Goal: Task Accomplishment & Management: Manage account settings

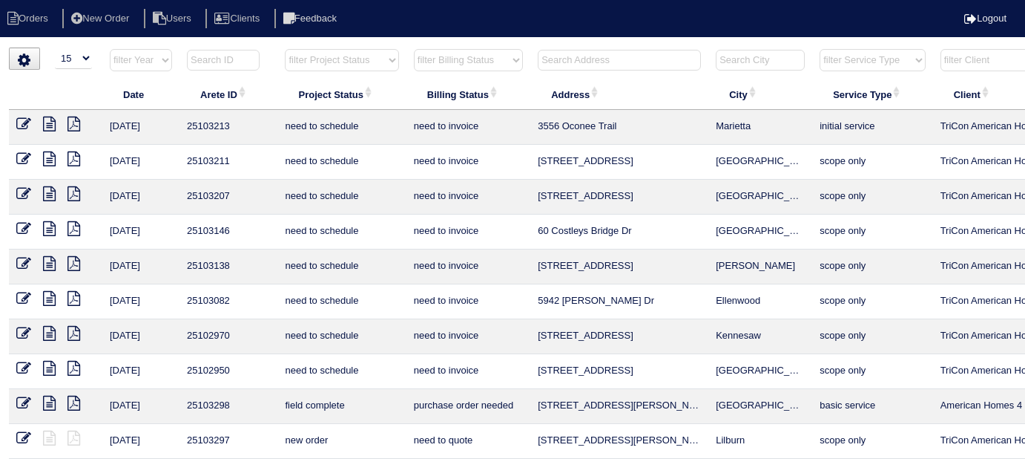
select select "15"
click at [589, 56] on input "text" at bounding box center [619, 60] width 163 height 21
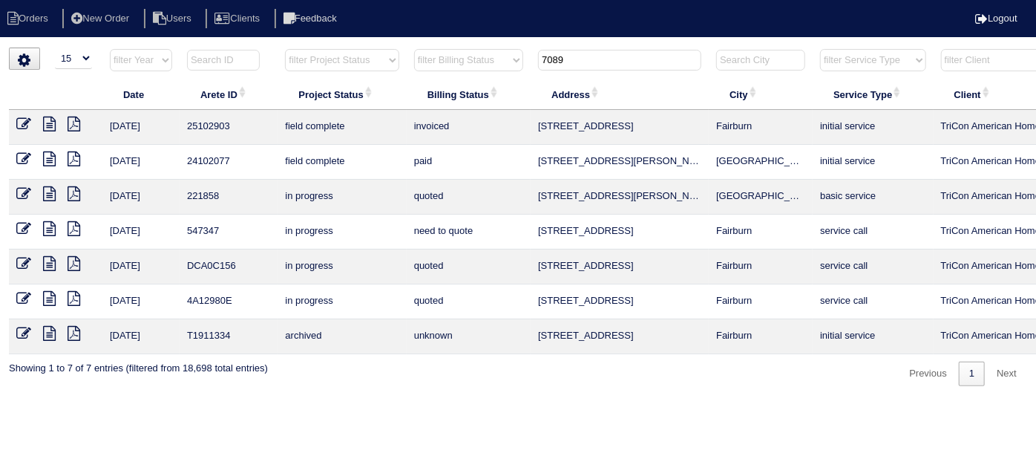
scroll to position [0, 258]
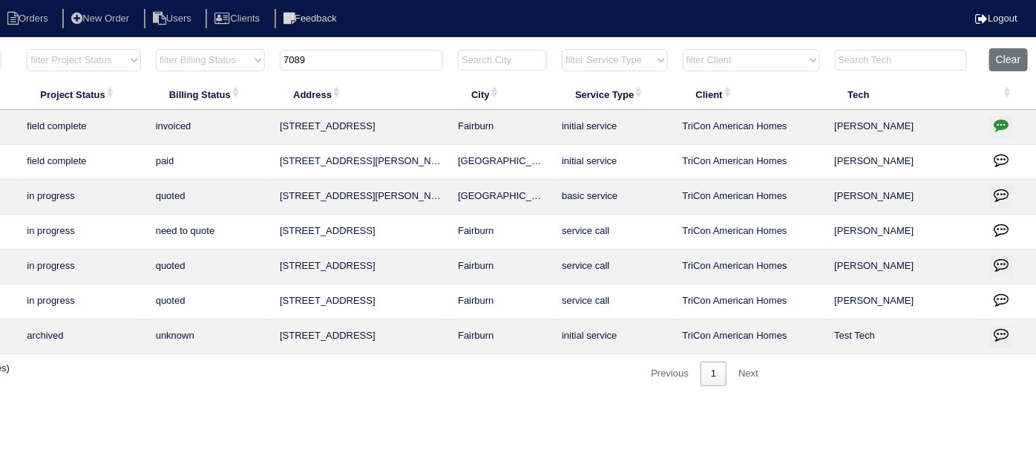
type input "7089"
click at [1001, 128] on icon "button" at bounding box center [1001, 124] width 15 height 15
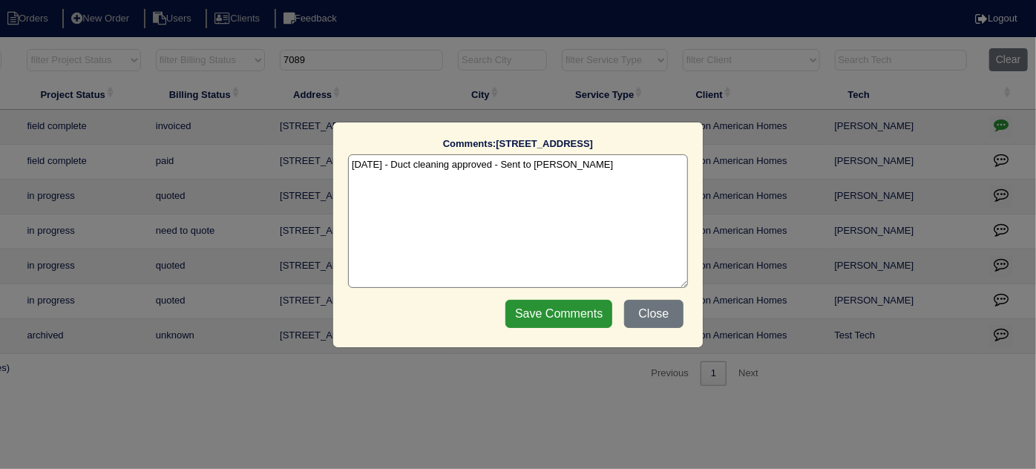
click at [605, 165] on textarea "8/22/25 - Duct cleaning approved - Sent to Dan - KE" at bounding box center [518, 221] width 340 height 134
type textarea "8/22/25 - Duct cleaning approved - Sent to Dan - KE 9/5/25 - Duct cleaning comp…"
click at [555, 308] on input "Save Comments" at bounding box center [558, 314] width 107 height 28
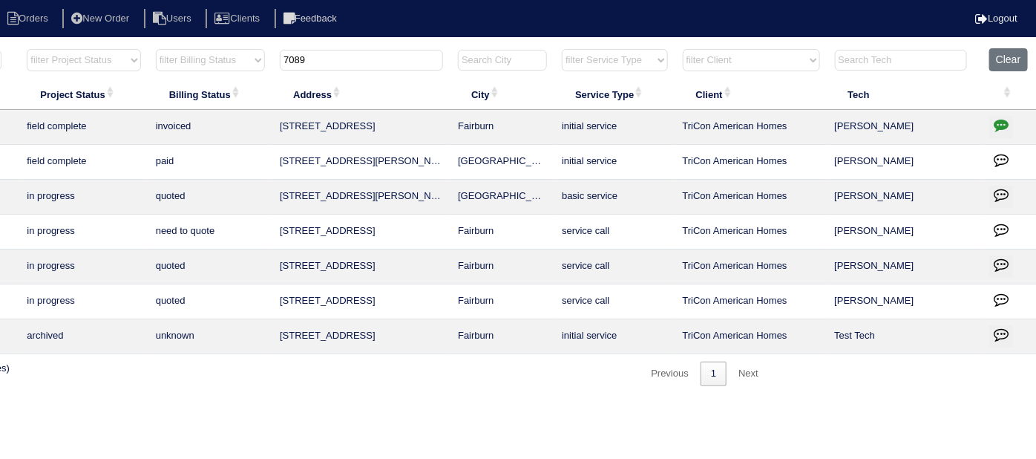
drag, startPoint x: 310, startPoint y: 59, endPoint x: 0, endPoint y: -19, distance: 319.6
click at [0, 0] on html "Orders New Order Users Clients Feedback Logout Orders New Order Users Clients M…" at bounding box center [260, 200] width 1036 height 401
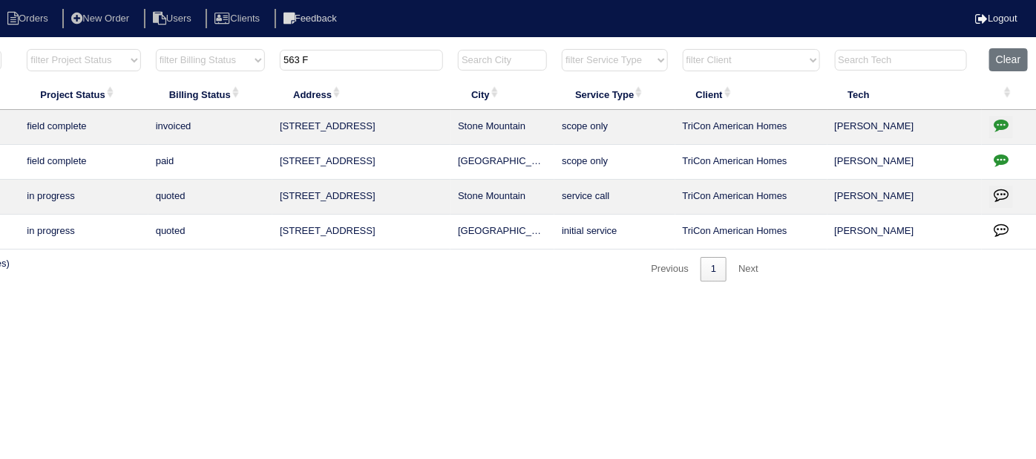
type input "563 F"
click at [996, 157] on icon "button" at bounding box center [1001, 159] width 15 height 15
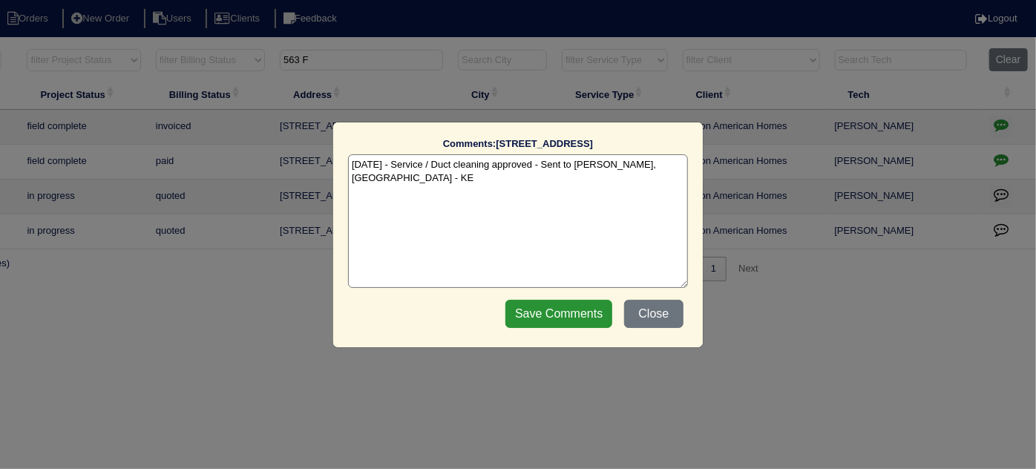
click at [653, 164] on textarea "8/11/25 - Service / Duct cleaning approved - Sent to Dan, Payton - KE" at bounding box center [518, 221] width 340 height 134
type textarea "8/11/25 - Service / Duct cleaning approved - Sent to Dan, Payton - KE 9/5/25 - …"
click at [577, 318] on input "Save Comments" at bounding box center [558, 314] width 107 height 28
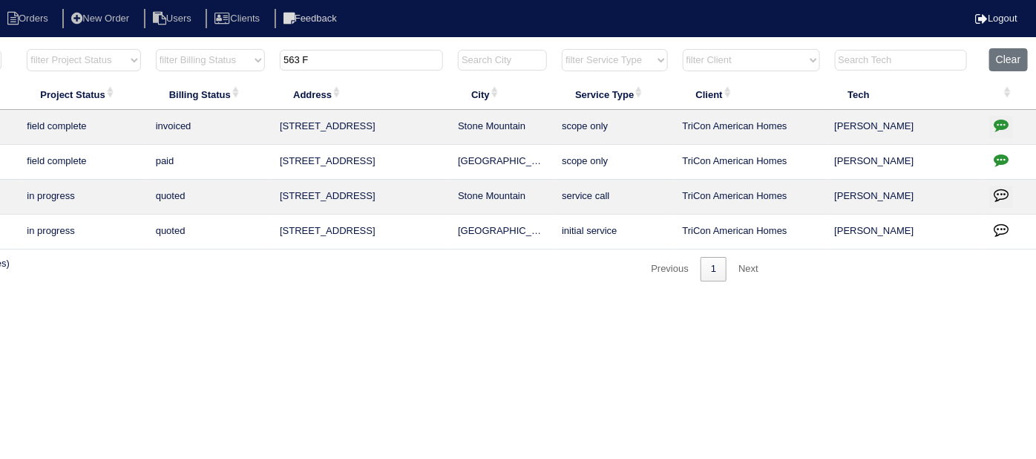
drag, startPoint x: 336, startPoint y: 51, endPoint x: 50, endPoint y: -13, distance: 292.9
click at [50, 0] on html "Orders New Order Users Clients Feedback Logout Orders New Order Users Clients M…" at bounding box center [260, 148] width 1036 height 296
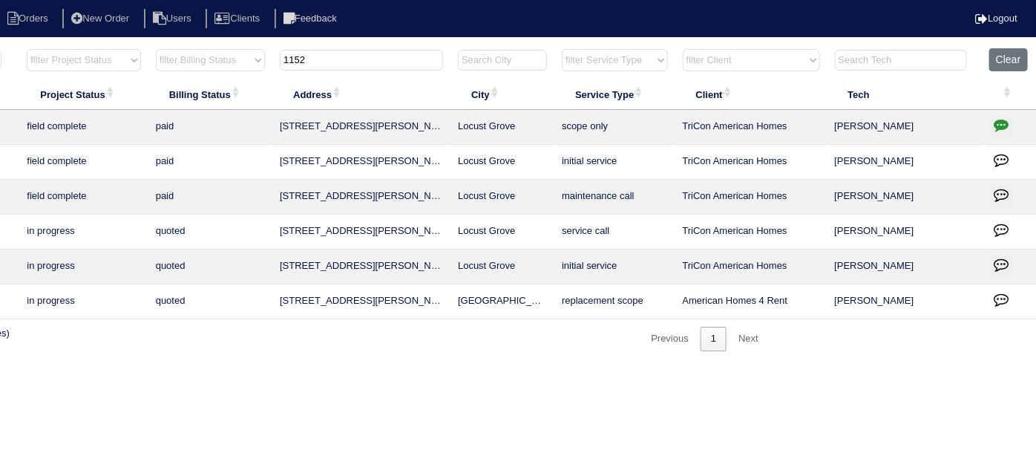
type input "1152"
click at [999, 125] on icon "button" at bounding box center [1001, 124] width 15 height 15
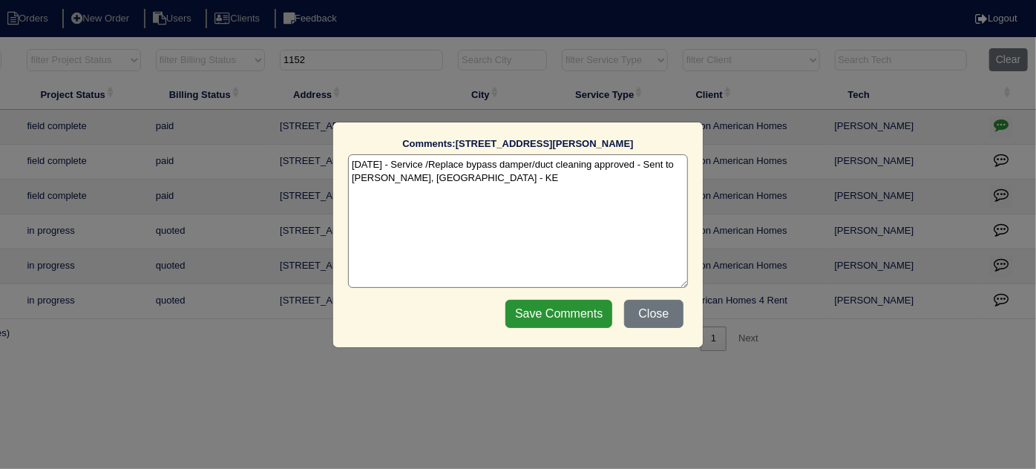
click at [475, 180] on textarea "8/8/25 - Service /Replace bypass damper/duct cleaning approved - Sent to Dan, P…" at bounding box center [518, 221] width 340 height 134
type textarea "8/8/25 - Service /Replace bypass damper/duct cleaning approved - Sent to Dan, P…"
click at [566, 315] on input "Save Comments" at bounding box center [558, 314] width 107 height 28
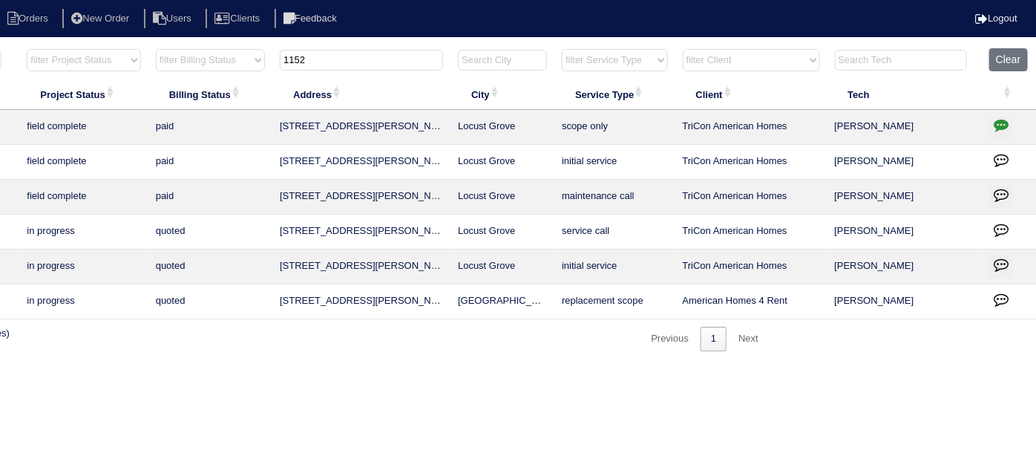
click at [364, 68] on input "1152" at bounding box center [361, 60] width 163 height 21
drag, startPoint x: 362, startPoint y: 66, endPoint x: 272, endPoint y: 41, distance: 94.0
click at [282, 51] on input "1152" at bounding box center [361, 60] width 163 height 21
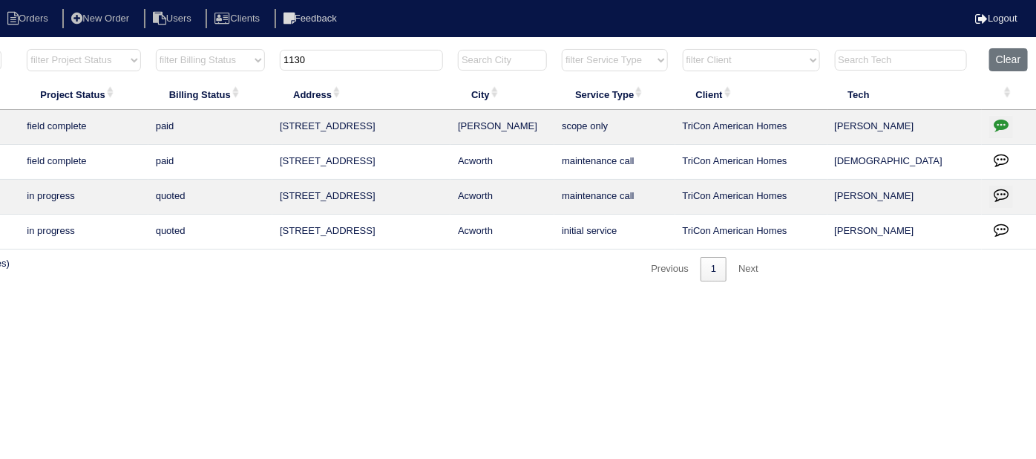
type input "1130"
click at [997, 126] on icon "button" at bounding box center [1001, 124] width 15 height 15
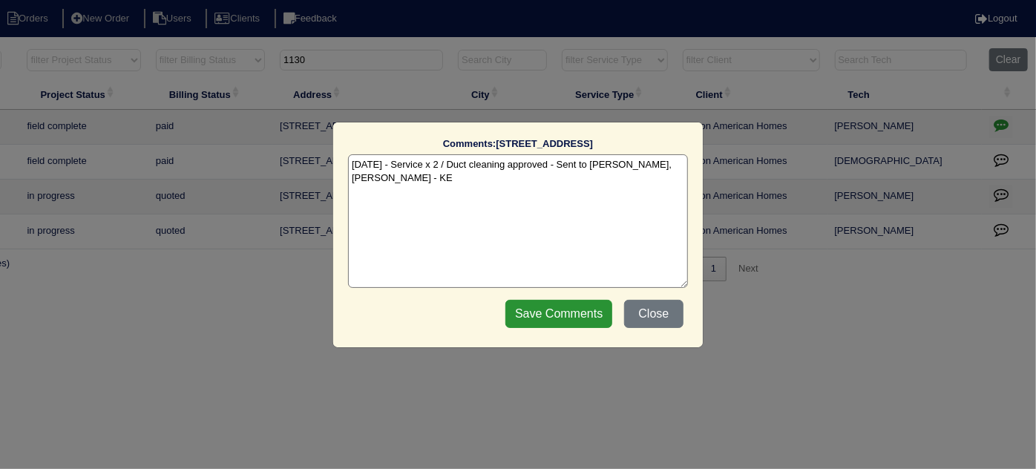
click at [672, 166] on textarea "8/8/25 - Service x 2 / Duct cleaning approved - Sent to Dan, Payton - KE" at bounding box center [518, 221] width 340 height 134
type textarea "8/8/25 - Service x 2 / Duct cleaning approved - Sent to Dan, Payton - KE 9/5/25…"
click at [526, 304] on input "Save Comments" at bounding box center [558, 314] width 107 height 28
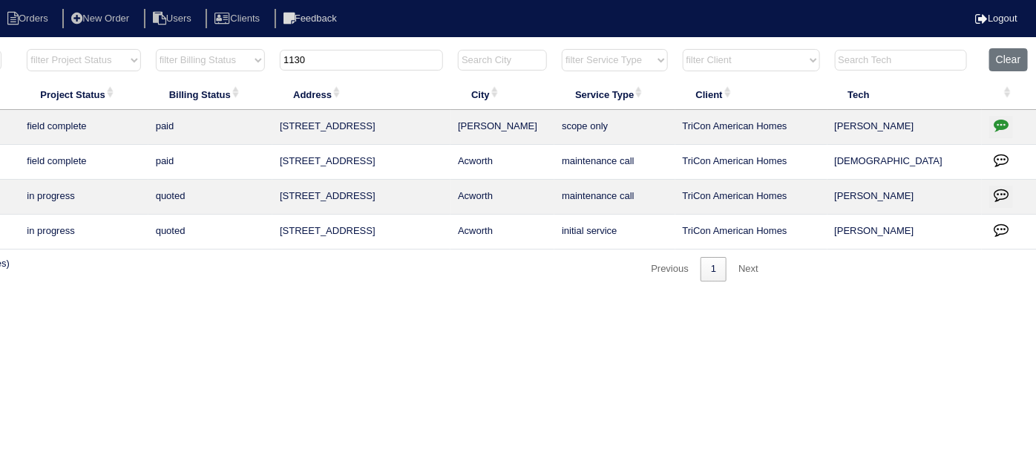
click at [994, 123] on icon "button" at bounding box center [1001, 124] width 15 height 15
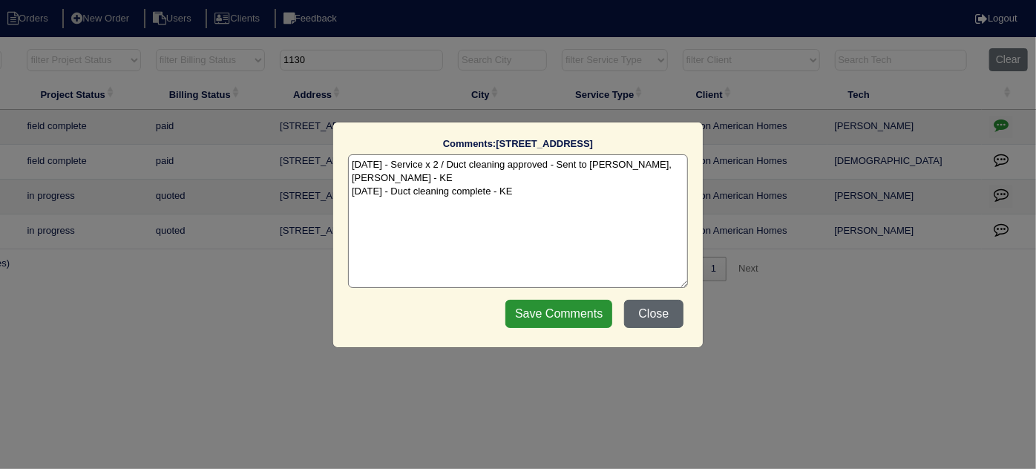
click at [674, 311] on button "Close" at bounding box center [653, 314] width 59 height 28
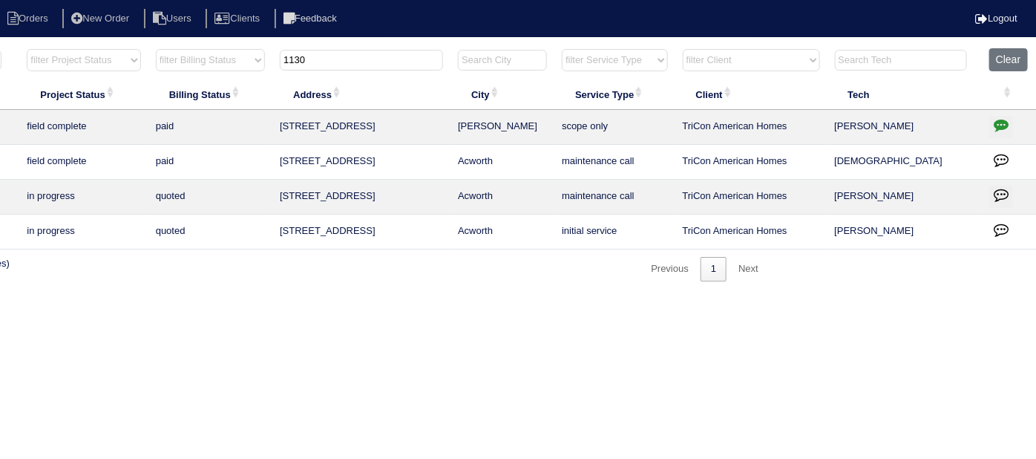
drag, startPoint x: 357, startPoint y: 67, endPoint x: 196, endPoint y: 59, distance: 161.2
click at [196, 59] on tr "filter Year -- Any Year -- 2025 2024 2023 2022 2021 2020 2019 filter Project St…" at bounding box center [394, 63] width 1286 height 30
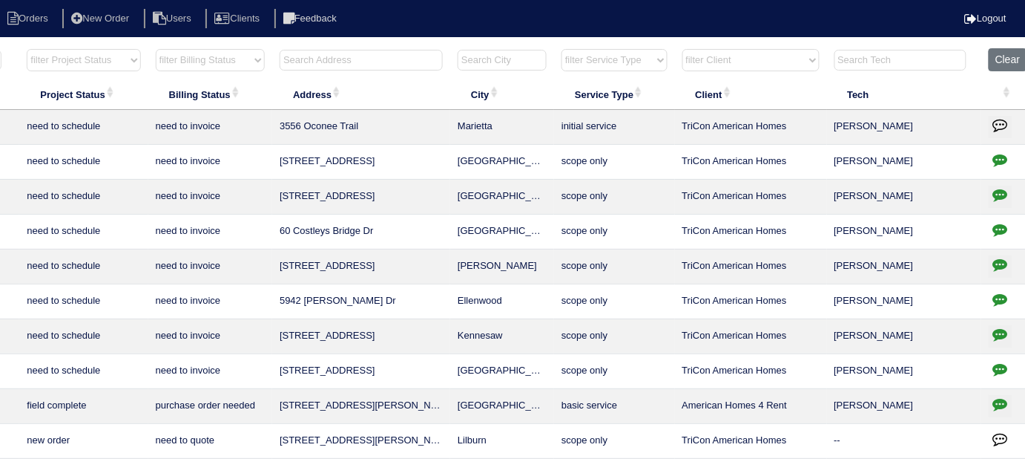
click at [333, 56] on input "text" at bounding box center [361, 60] width 163 height 21
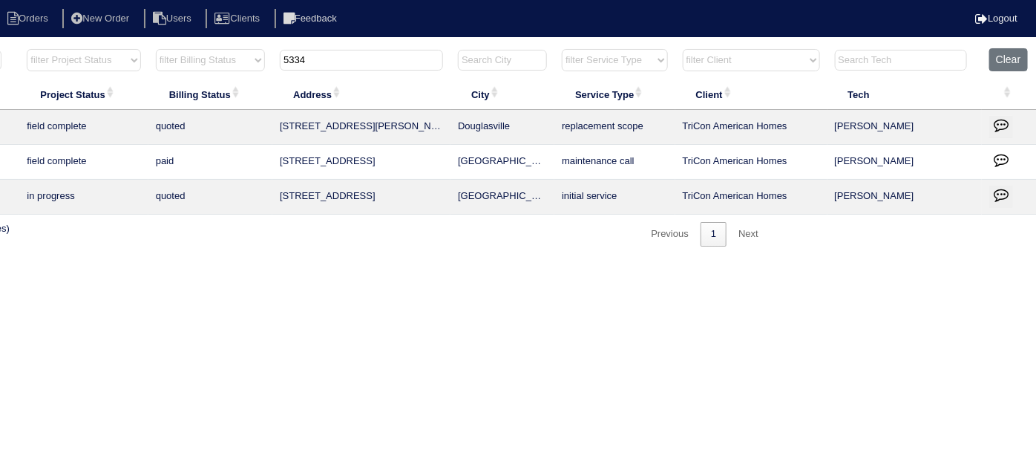
scroll to position [0, 0]
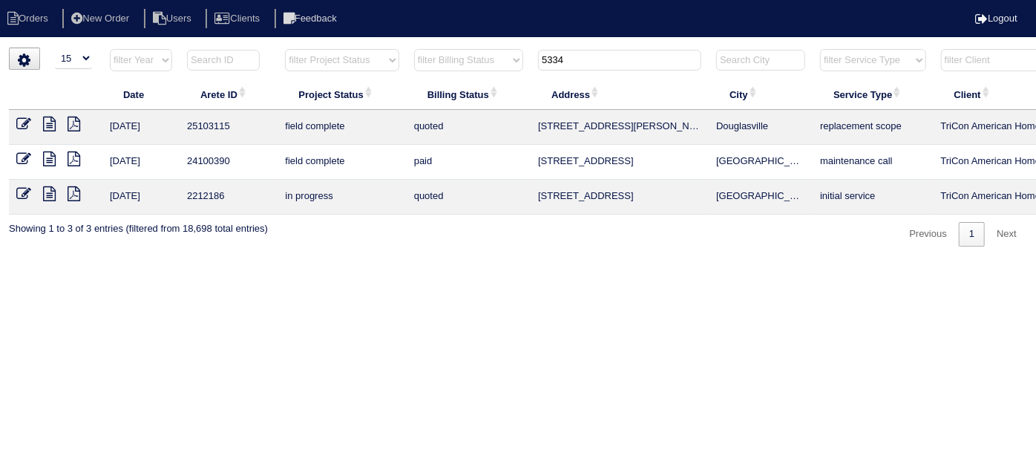
type input "5334"
click at [19, 118] on icon at bounding box center [23, 123] width 15 height 15
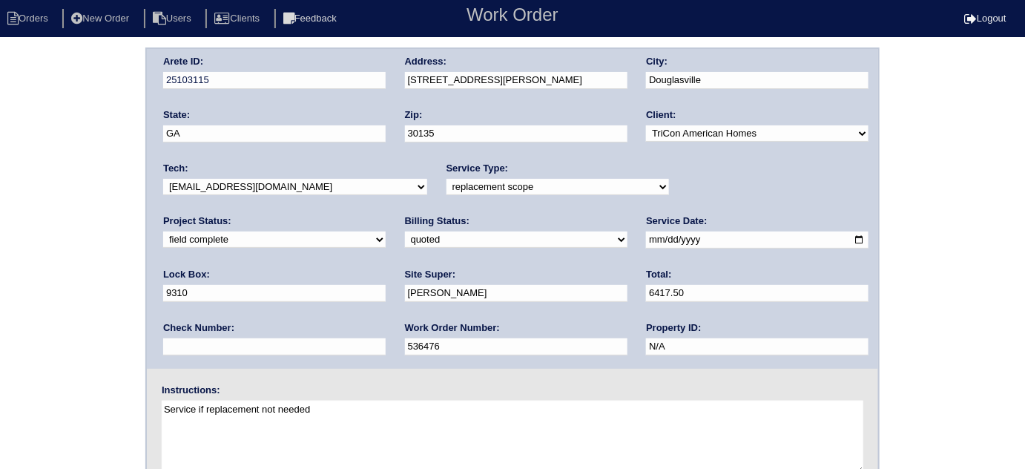
click at [405, 237] on select "need to quote quoted need to invoice invoiced paid warranty purchase order need…" at bounding box center [516, 240] width 223 height 16
select select "need to invoice"
click at [405, 232] on select "need to quote quoted need to invoice invoiced paid warranty purchase order need…" at bounding box center [516, 240] width 223 height 16
click at [386, 232] on select "new order assigned in progress field complete need to schedule admin review arc…" at bounding box center [274, 240] width 223 height 16
select select "need to schedule"
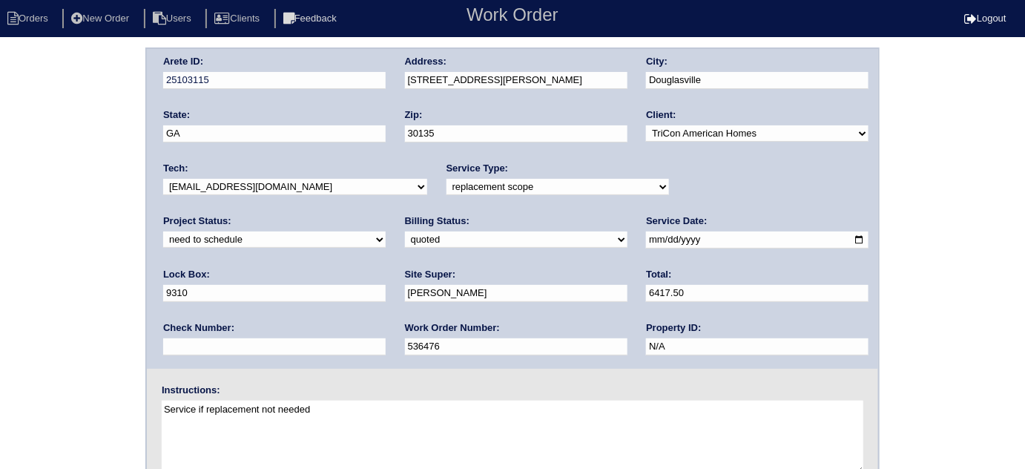
click at [386, 232] on select "new order assigned in progress field complete need to schedule admin review arc…" at bounding box center [274, 240] width 223 height 16
click at [646, 243] on input "2025-08-25" at bounding box center [757, 240] width 223 height 17
type input "2025-09-07"
click at [0, 255] on div "Arete ID: 25103115 Address: 5334 Slater Mill Cir City: Douglasville State: GA Z…" at bounding box center [512, 347] width 1025 height 600
click at [14, 270] on div "Arete ID: 25103115 Address: 5334 Slater Mill Cir City: Douglasville State: GA Z…" at bounding box center [512, 347] width 1025 height 600
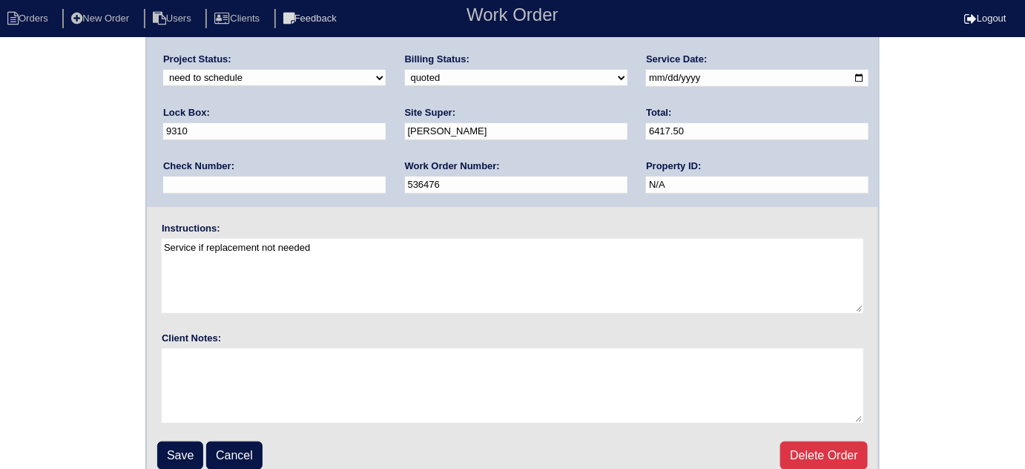
scroll to position [175, 0]
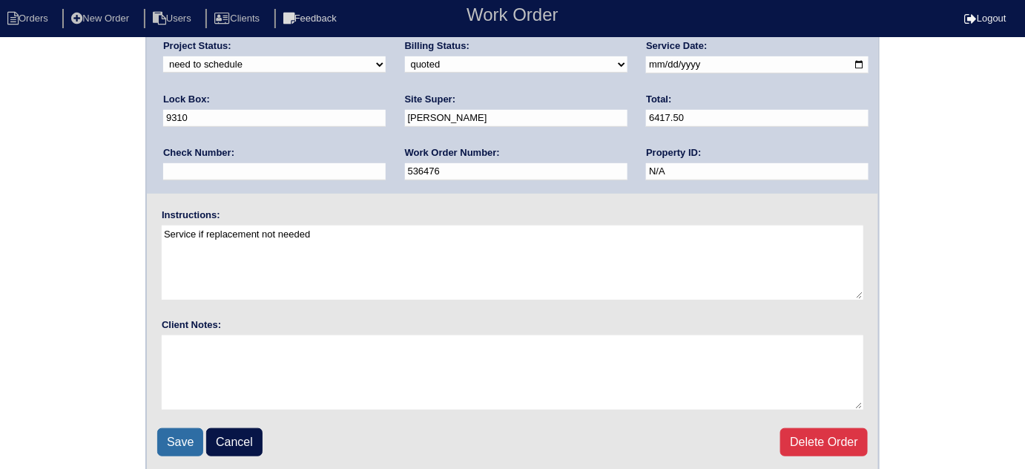
click at [157, 429] on input "Save" at bounding box center [180, 442] width 46 height 28
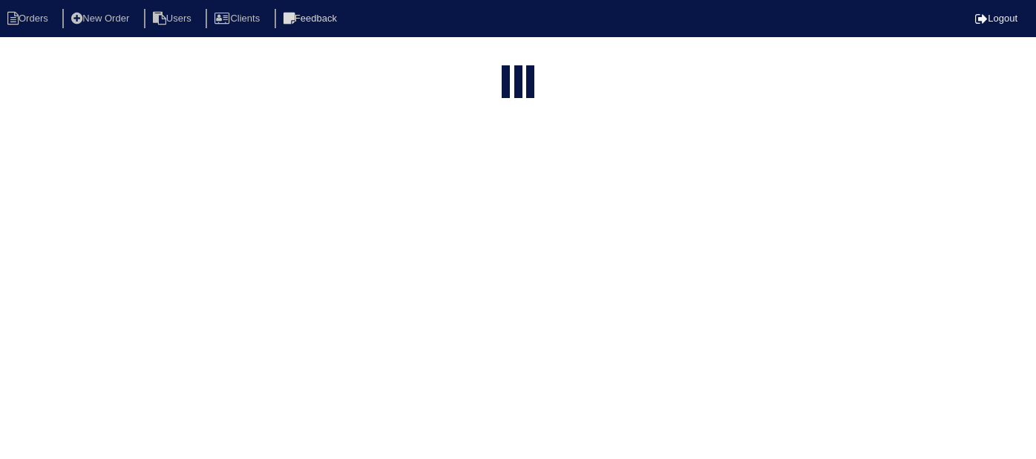
select select "15"
type input "5334"
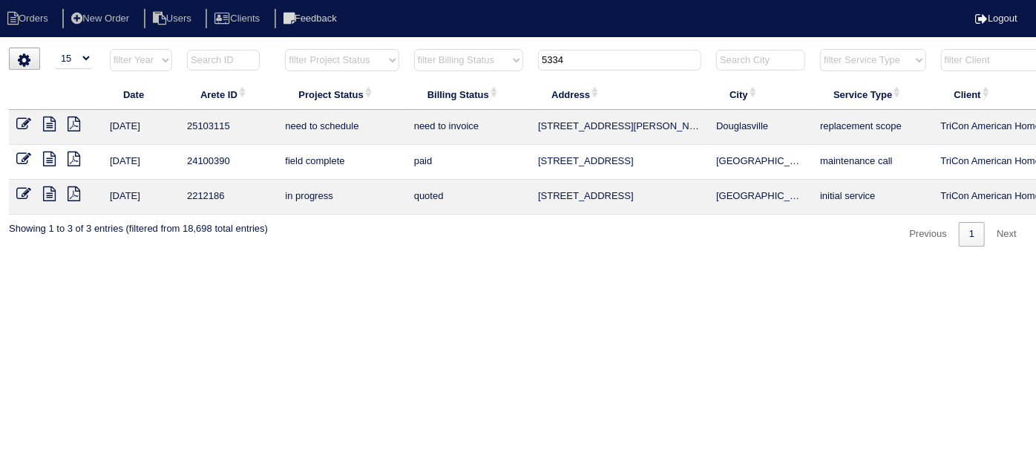
scroll to position [0, 258]
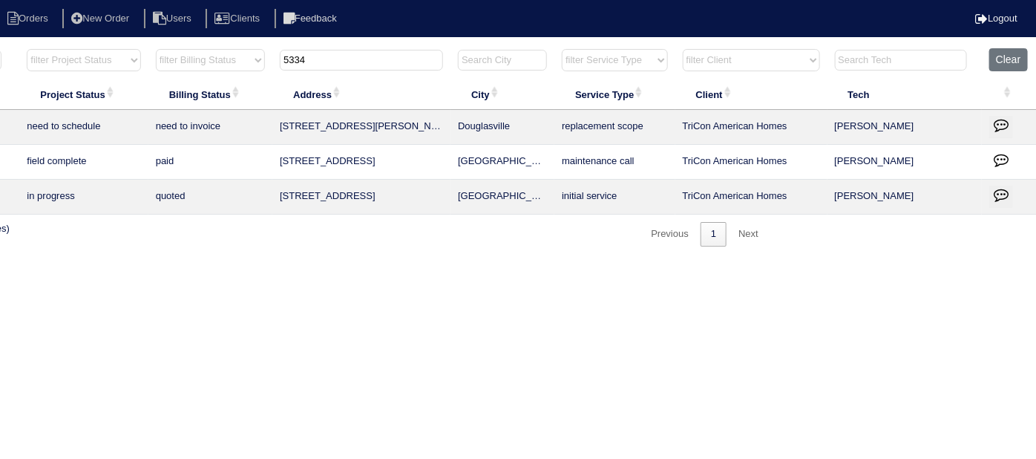
click at [1005, 126] on icon "button" at bounding box center [1001, 124] width 15 height 15
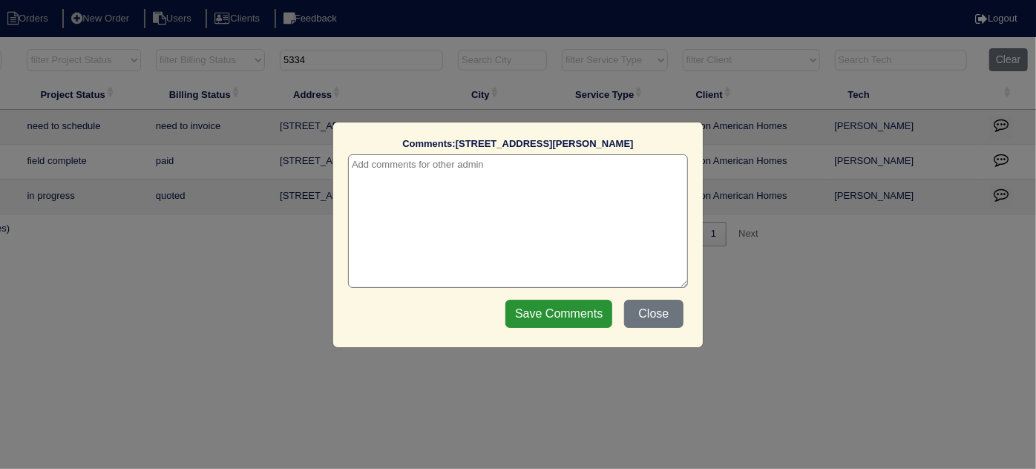
click at [453, 168] on textarea at bounding box center [518, 221] width 340 height 134
paste textarea "Replace Main/Service US"
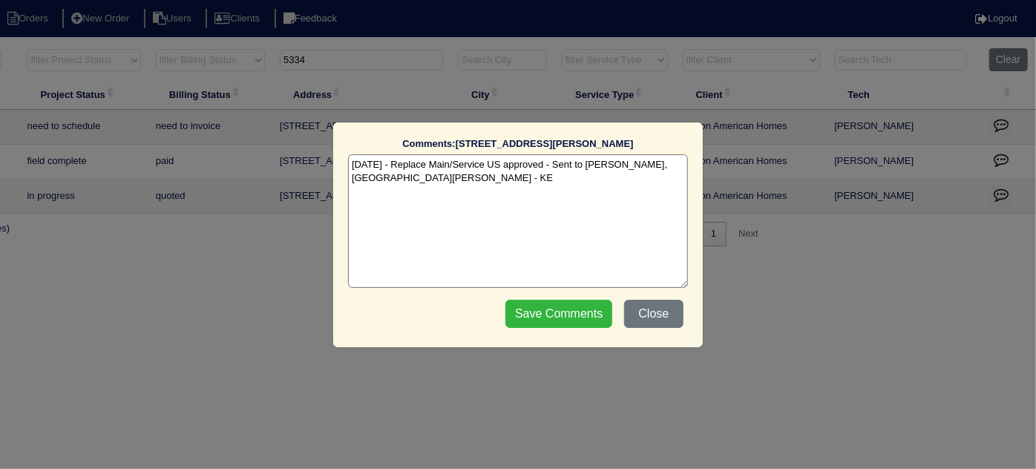
type textarea "9/6/25 - Replace Main/Service US approved - Sent to Dan, Payton, Reeca - KE"
click at [546, 306] on input "Save Comments" at bounding box center [558, 314] width 107 height 28
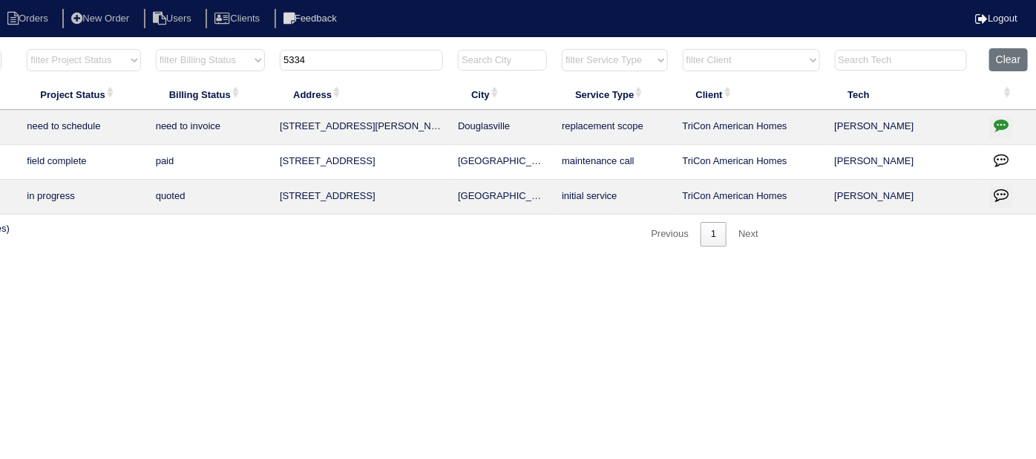
drag, startPoint x: 388, startPoint y: 61, endPoint x: 0, endPoint y: 4, distance: 392.3
click at [0, 47] on body "Orders New Order Users Clients Feedback Logout Orders New Order Users Clients M…" at bounding box center [260, 146] width 1036 height 199
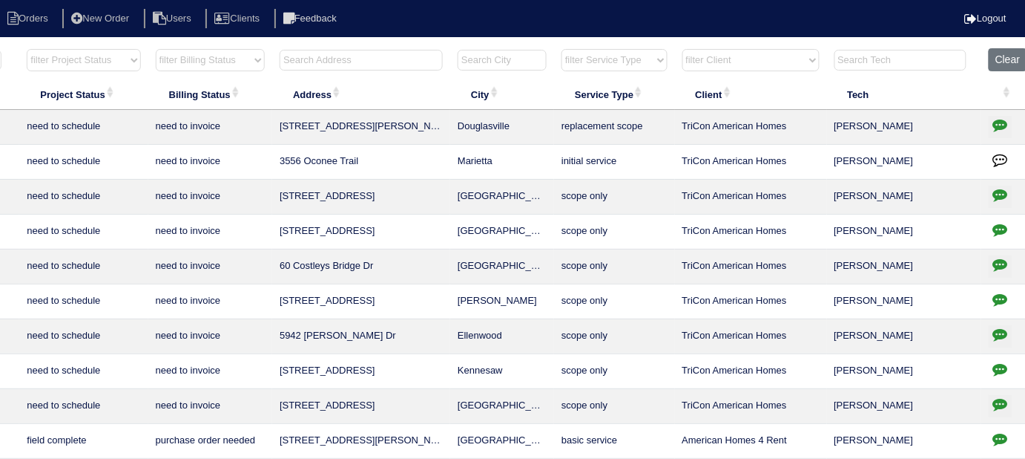
click at [186, 53] on select "filter Billing Status -- Any Billing Status -- need to quote quoted need to inv…" at bounding box center [210, 60] width 109 height 22
click at [214, 262] on td "need to invoice" at bounding box center [210, 266] width 124 height 35
drag, startPoint x: 230, startPoint y: 59, endPoint x: 223, endPoint y: 65, distance: 9.4
click at [230, 59] on select "filter Billing Status -- Any Billing Status -- need to quote quoted need to inv…" at bounding box center [210, 60] width 109 height 22
click at [156, 49] on select "filter Billing Status -- Any Billing Status -- need to quote quoted need to inv…" at bounding box center [210, 60] width 109 height 22
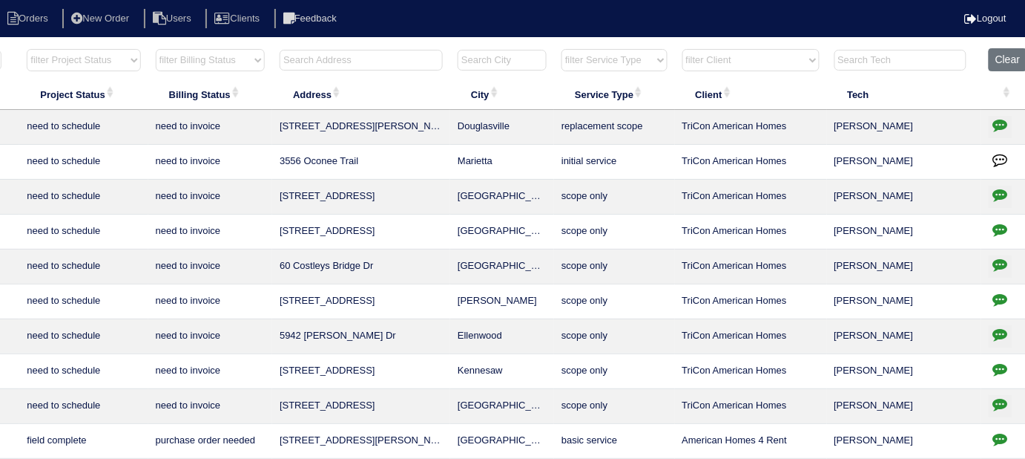
select select "in quickbooks"
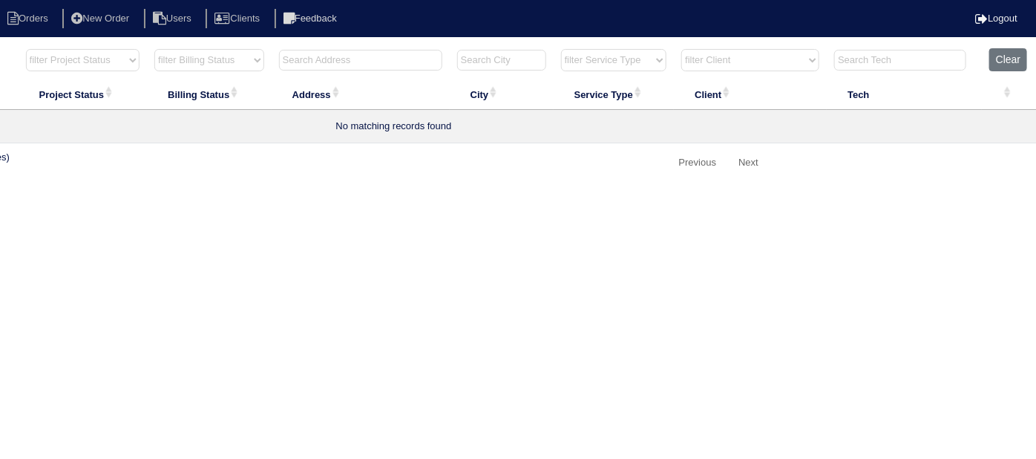
scroll to position [0, 0]
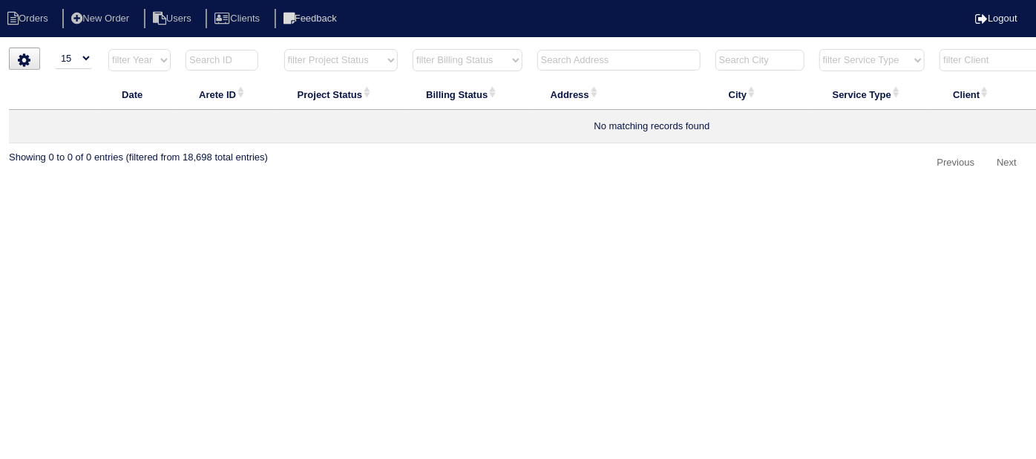
drag, startPoint x: 431, startPoint y: 54, endPoint x: 429, endPoint y: 62, distance: 8.5
click at [431, 54] on select "filter Billing Status -- Any Billing Status -- need to quote quoted need to inv…" at bounding box center [468, 60] width 110 height 22
select select
click at [413, 49] on select "filter Billing Status -- Any Billing Status -- need to quote quoted need to inv…" at bounding box center [468, 60] width 110 height 22
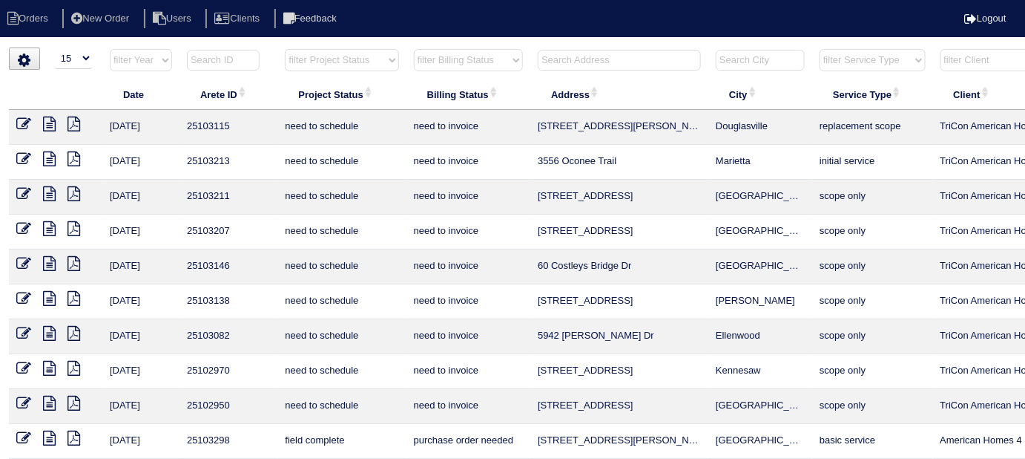
click at [592, 79] on th "Address" at bounding box center [620, 94] width 178 height 31
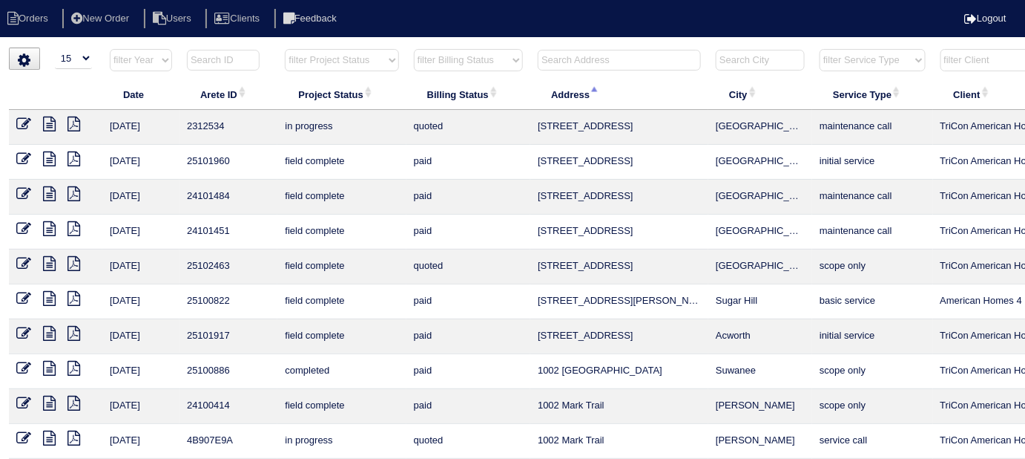
click at [583, 59] on input "text" at bounding box center [619, 60] width 163 height 21
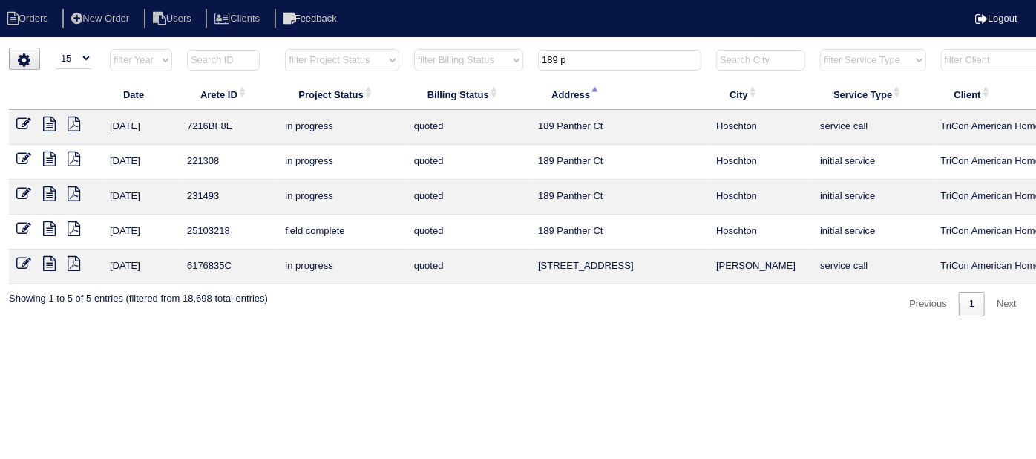
type input "189 p"
click at [17, 117] on icon at bounding box center [23, 123] width 15 height 15
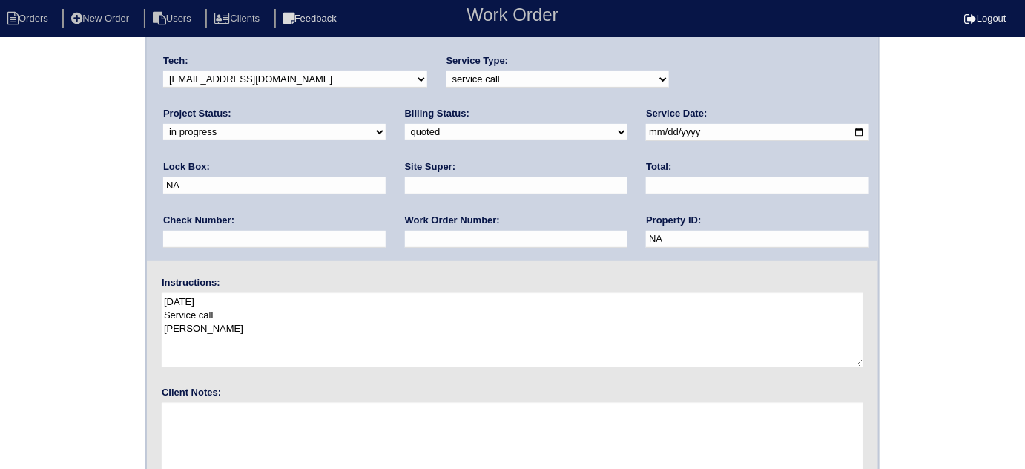
scroll to position [175, 0]
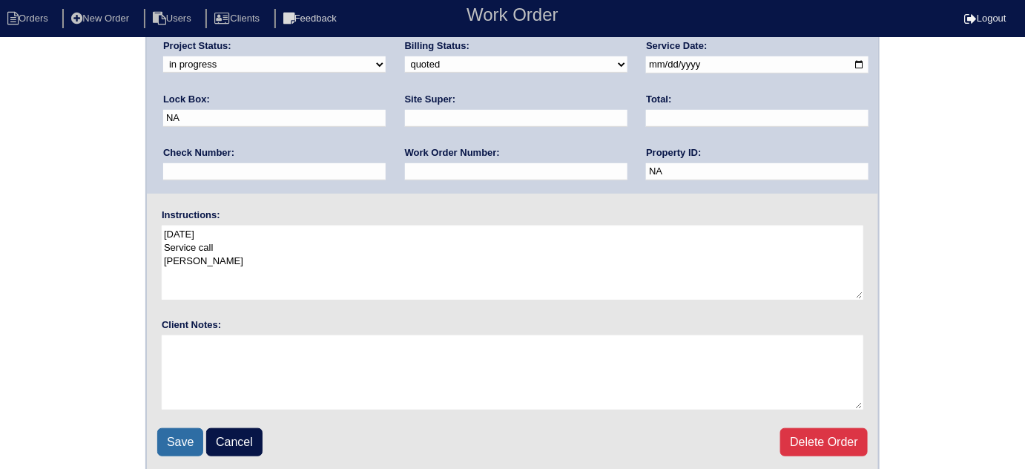
drag, startPoint x: 184, startPoint y: 432, endPoint x: 194, endPoint y: 430, distance: 9.8
click at [181, 432] on input "Save" at bounding box center [180, 442] width 46 height 28
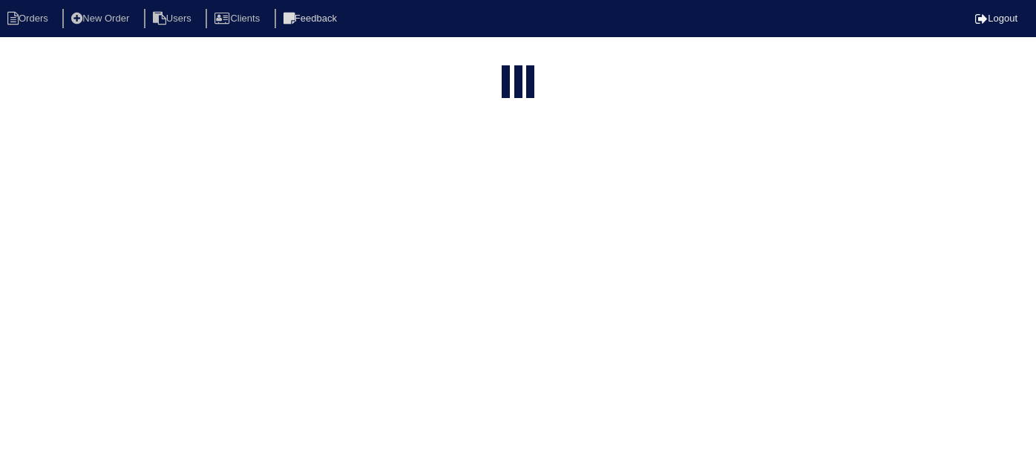
select select "15"
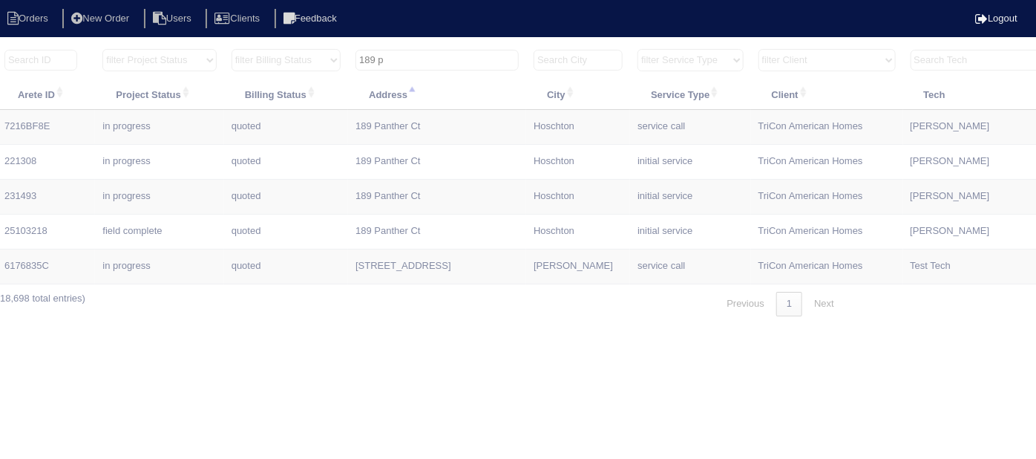
scroll to position [0, 258]
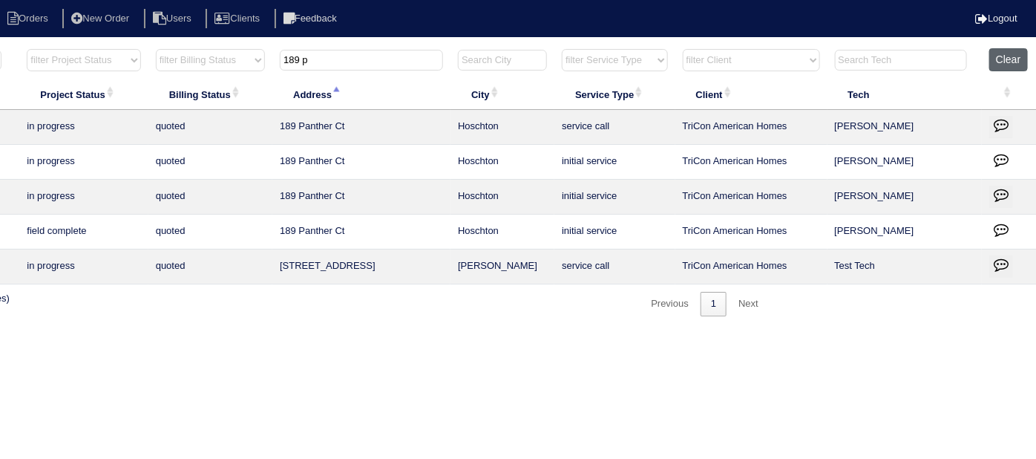
click at [995, 68] on button "Clear" at bounding box center [1008, 59] width 38 height 23
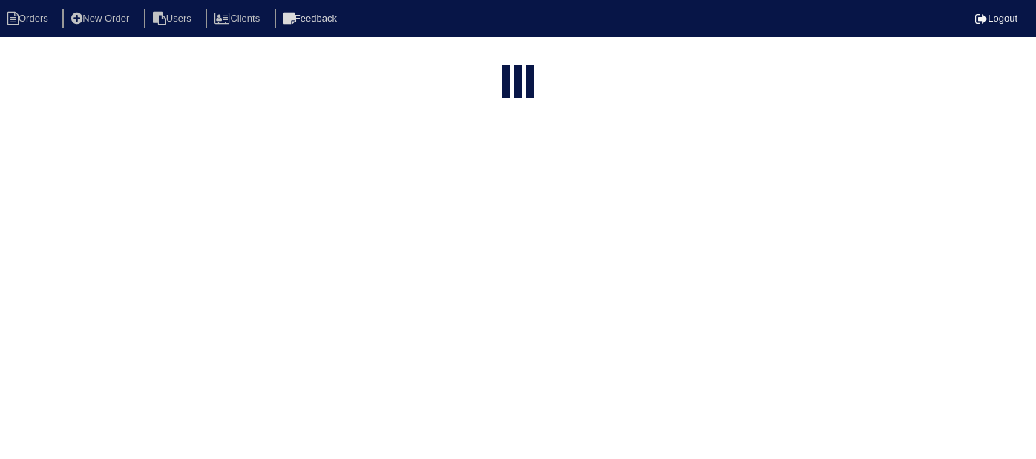
select select "15"
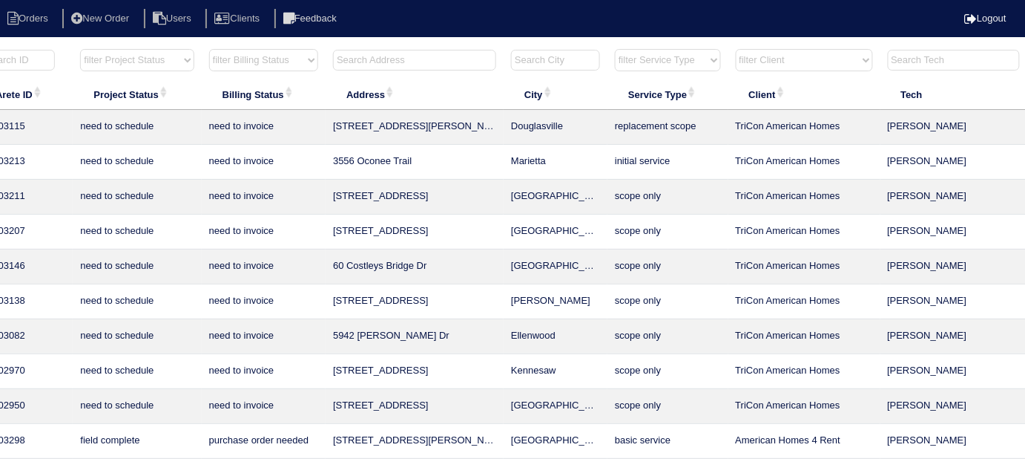
click at [399, 56] on input "text" at bounding box center [414, 60] width 163 height 21
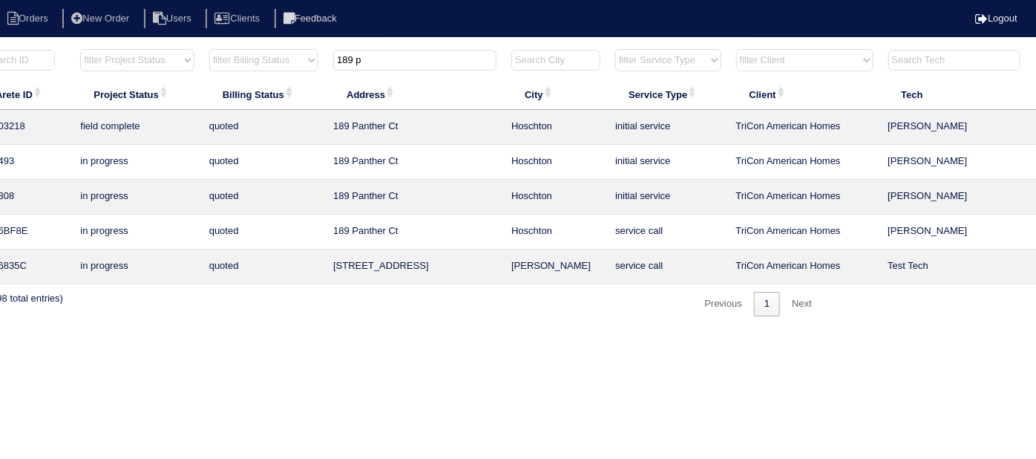
scroll to position [0, 0]
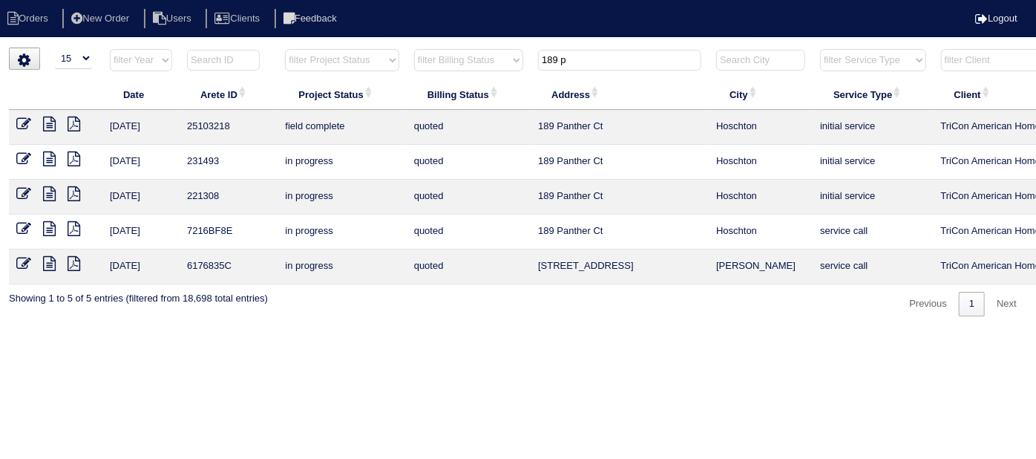
type input "189 p"
click at [23, 122] on icon at bounding box center [23, 123] width 15 height 15
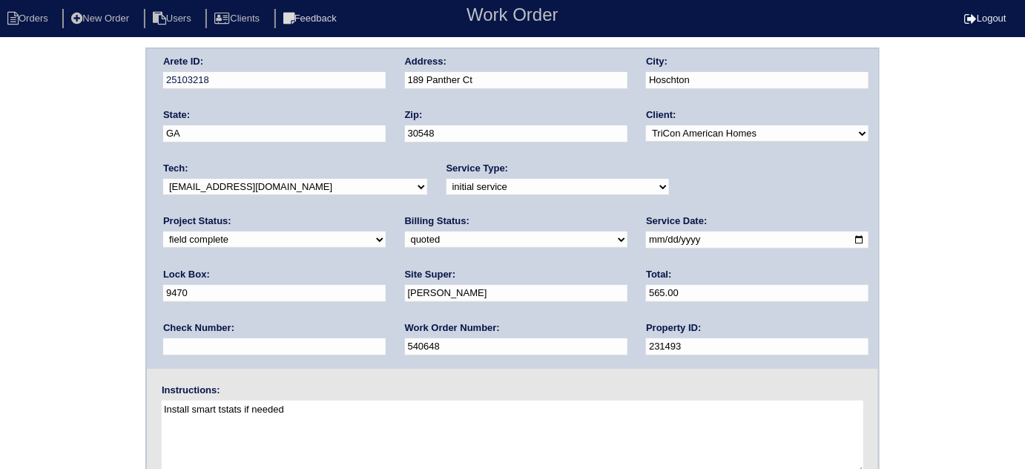
click at [405, 239] on select "need to quote quoted need to invoice invoiced paid warranty purchase order need…" at bounding box center [516, 240] width 223 height 16
select select "need to invoice"
click at [405, 232] on select "need to quote quoted need to invoice invoiced paid warranty purchase order need…" at bounding box center [516, 240] width 223 height 16
click at [42, 142] on div "Arete ID: 25103218 Address: 189 Panther Ct City: [GEOGRAPHIC_DATA] State: [GEOG…" at bounding box center [512, 347] width 1025 height 600
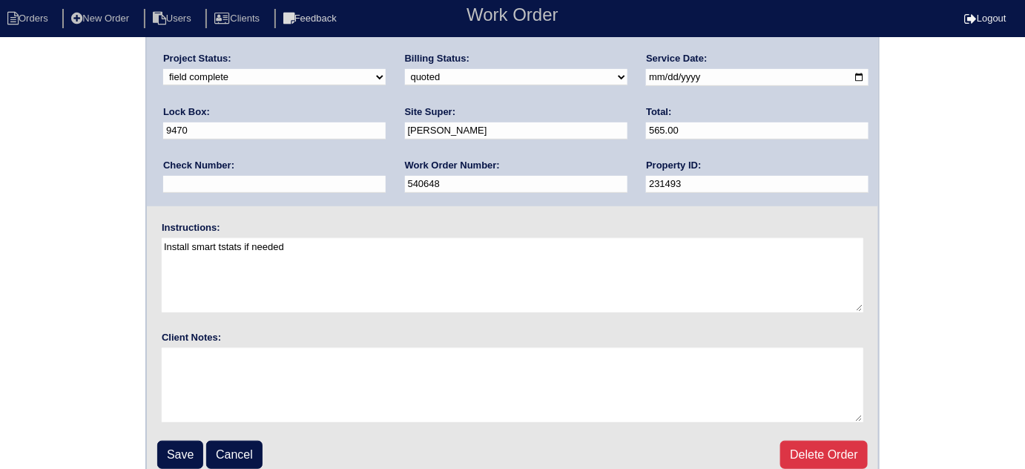
scroll to position [175, 0]
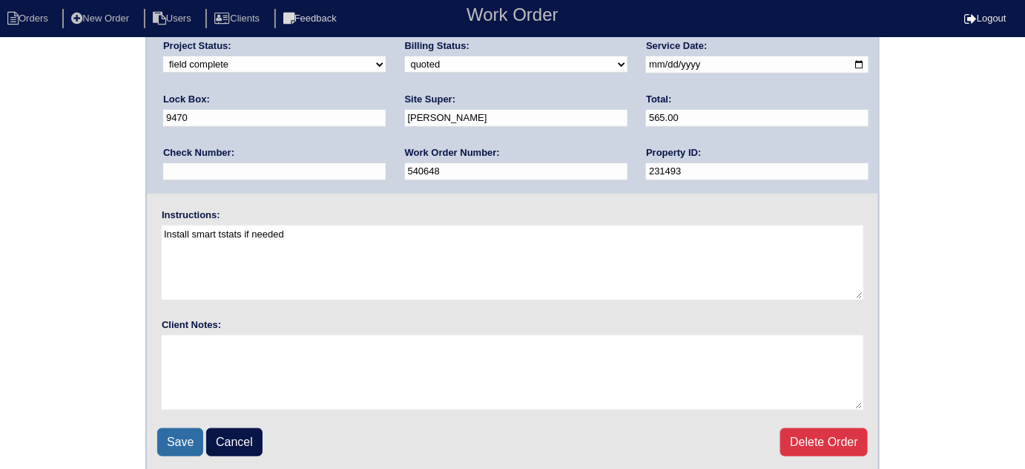
click at [188, 450] on input "Save" at bounding box center [180, 442] width 46 height 28
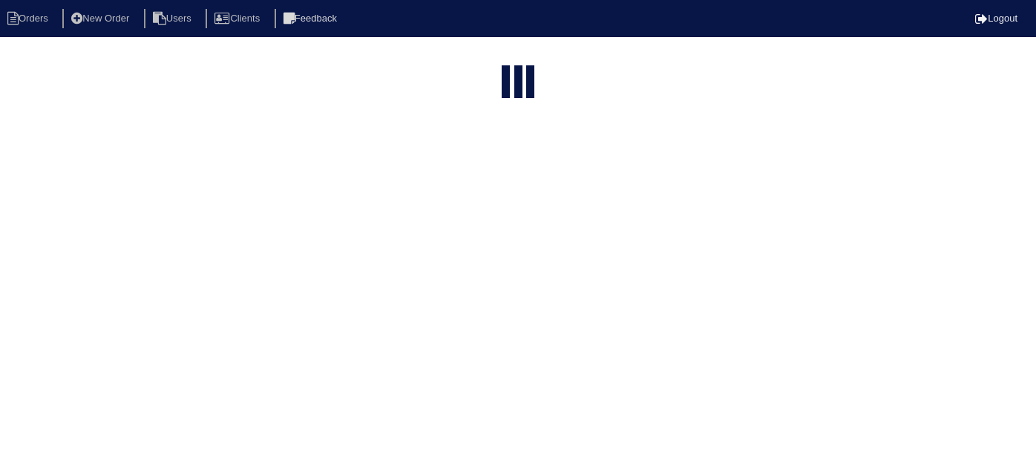
select select "15"
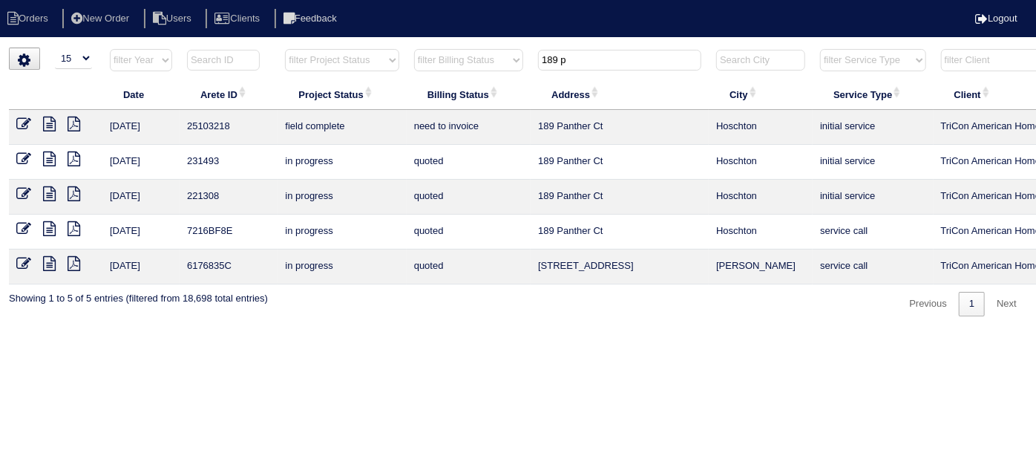
drag, startPoint x: 595, startPoint y: 56, endPoint x: 384, endPoint y: 1, distance: 218.5
click at [412, 47] on body "Orders New Order Users Clients Feedback Logout Orders New Order Users Clients M…" at bounding box center [518, 181] width 1036 height 269
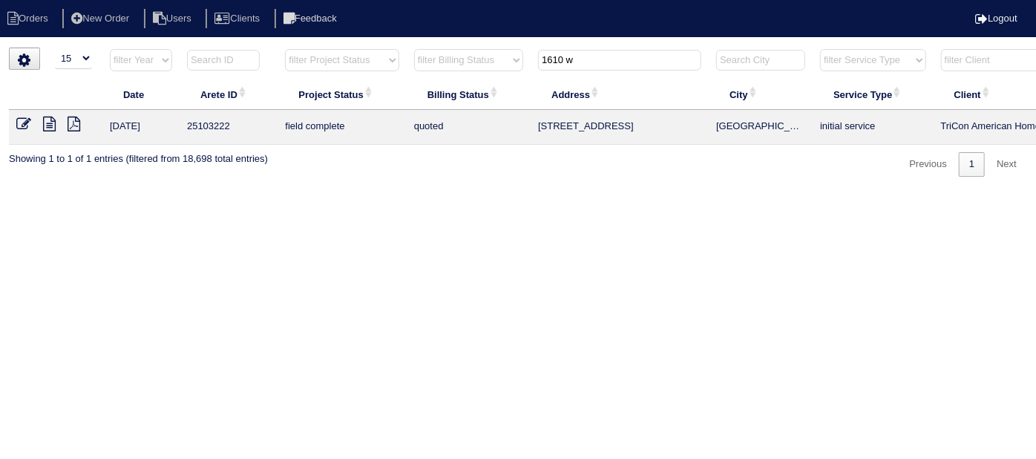
type input "1610 w"
click at [24, 122] on icon at bounding box center [23, 123] width 15 height 15
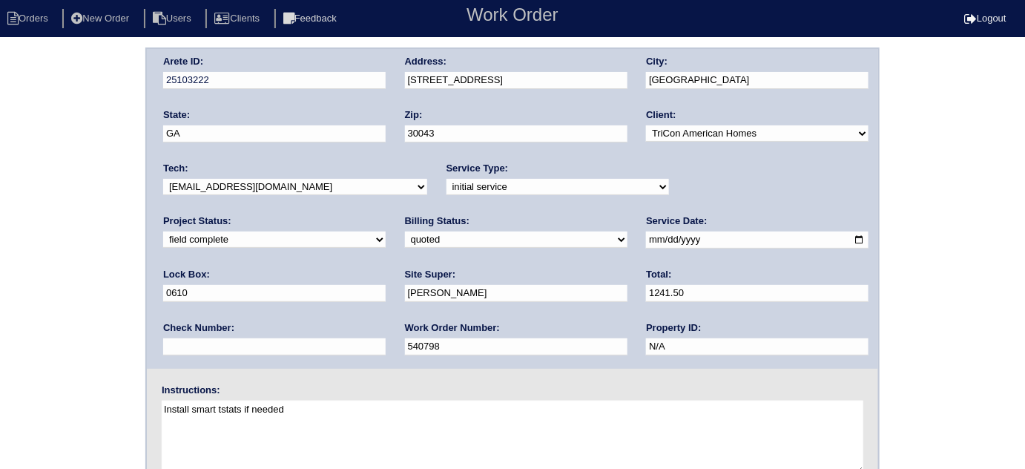
click at [27, 306] on div "Arete ID: 25103222 Address: [STREET_ADDRESS] City: [GEOGRAPHIC_DATA] State: [GE…" at bounding box center [512, 347] width 1025 height 600
click at [405, 237] on select "need to quote quoted need to invoice invoiced paid warranty purchase order need…" at bounding box center [516, 240] width 223 height 16
select select "need to invoice"
click at [405, 232] on select "need to quote quoted need to invoice invoiced paid warranty purchase order need…" at bounding box center [516, 240] width 223 height 16
drag, startPoint x: 91, startPoint y: 296, endPoint x: 89, endPoint y: 306, distance: 9.8
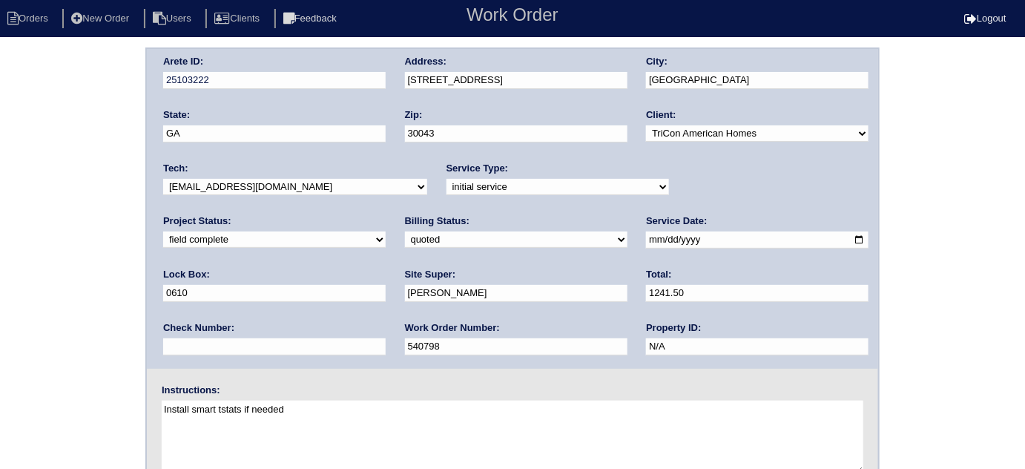
click at [90, 296] on div "Arete ID: 25103222 Address: [STREET_ADDRESS] City: [GEOGRAPHIC_DATA] State: [GE…" at bounding box center [512, 347] width 1025 height 600
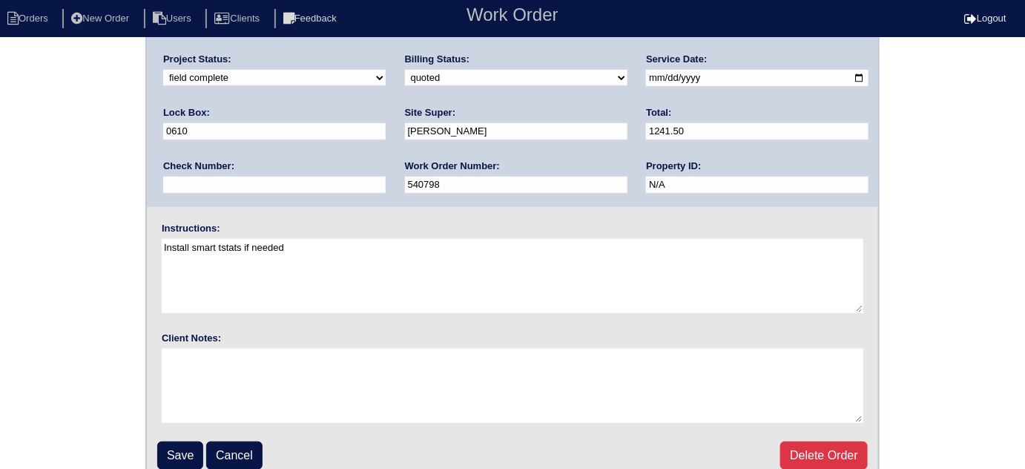
scroll to position [175, 0]
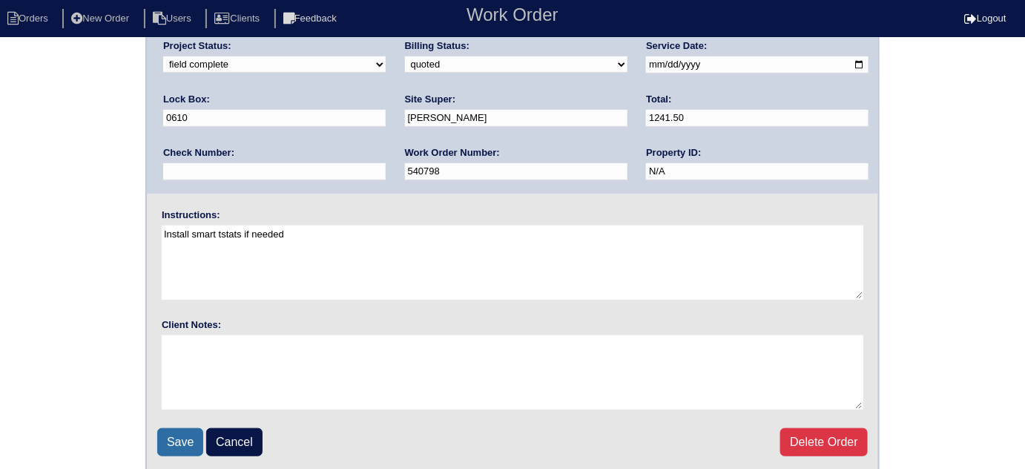
click at [176, 435] on input "Save" at bounding box center [180, 442] width 46 height 28
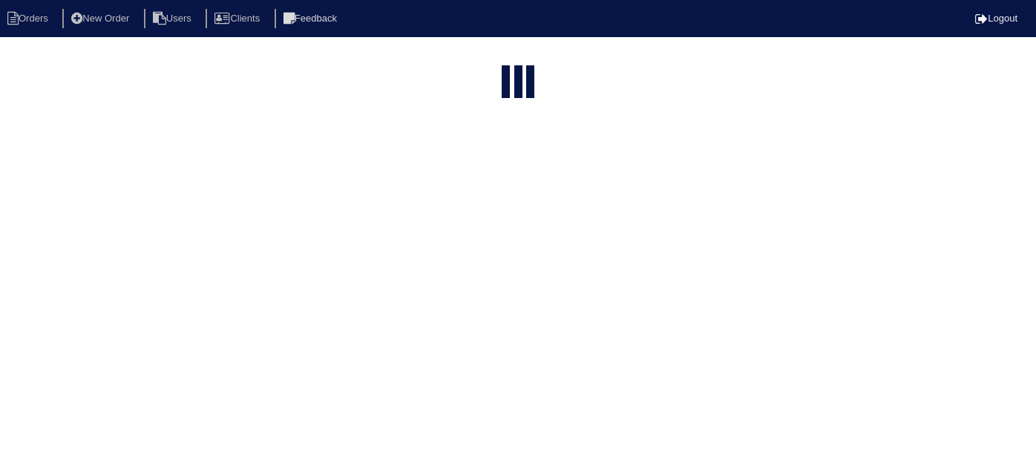
select select "15"
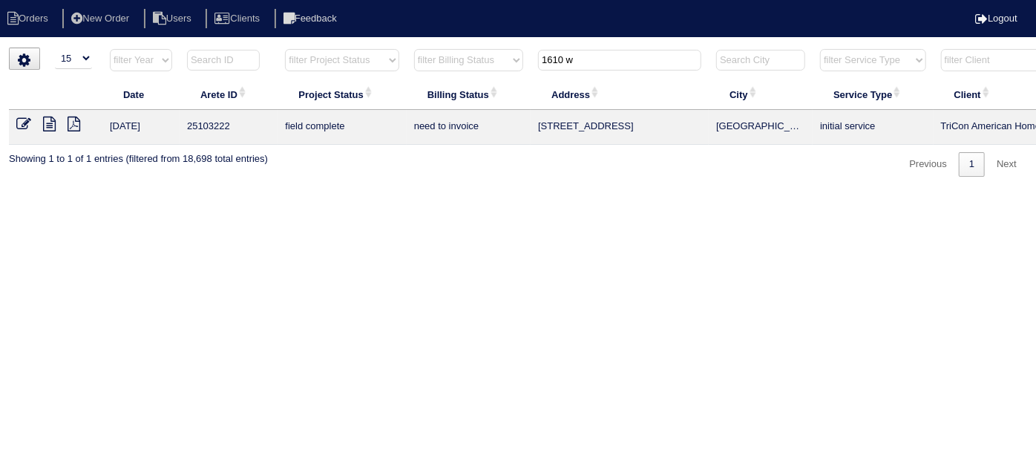
drag, startPoint x: 597, startPoint y: 59, endPoint x: 237, endPoint y: -56, distance: 377.8
click at [237, 0] on html "Orders New Order Users Clients Feedback Logout Orders New Order Users Clients M…" at bounding box center [518, 95] width 1036 height 191
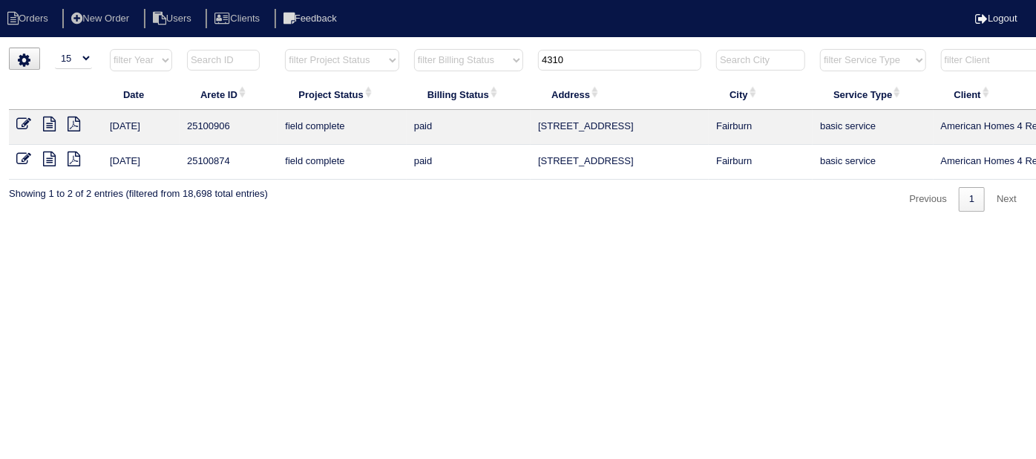
type input "4310"
click at [49, 128] on icon at bounding box center [49, 123] width 13 height 15
click at [27, 127] on icon at bounding box center [23, 123] width 15 height 15
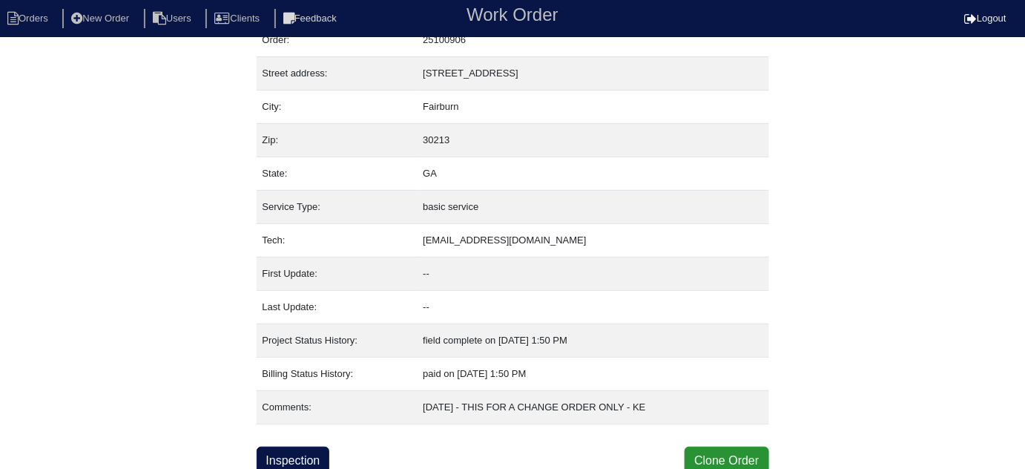
scroll to position [59, 0]
click at [301, 454] on link "Inspection" at bounding box center [293, 458] width 73 height 28
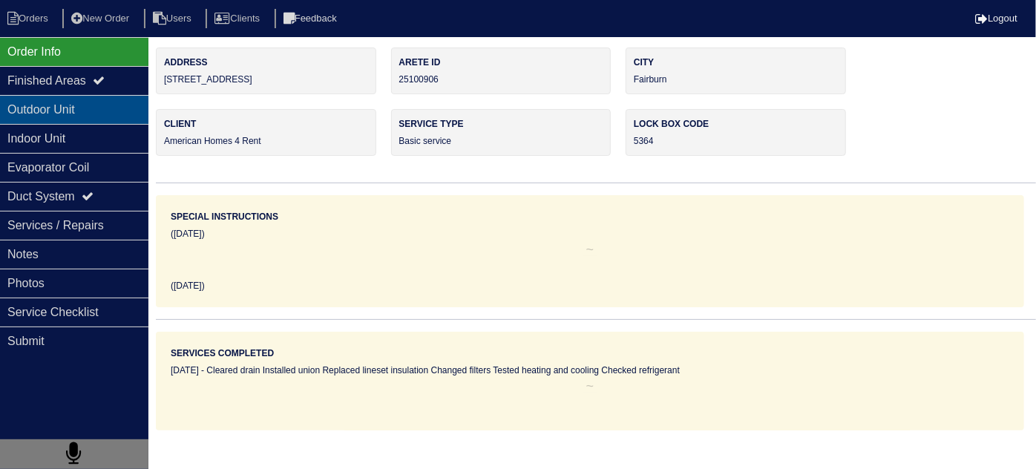
click at [105, 118] on div "Outdoor Unit" at bounding box center [74, 109] width 148 height 29
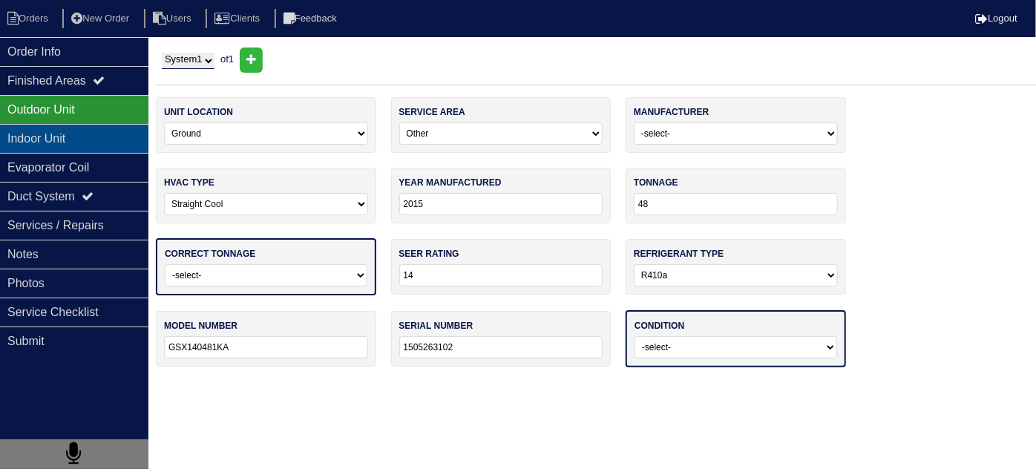
click at [95, 127] on div "Indoor Unit" at bounding box center [74, 138] width 148 height 29
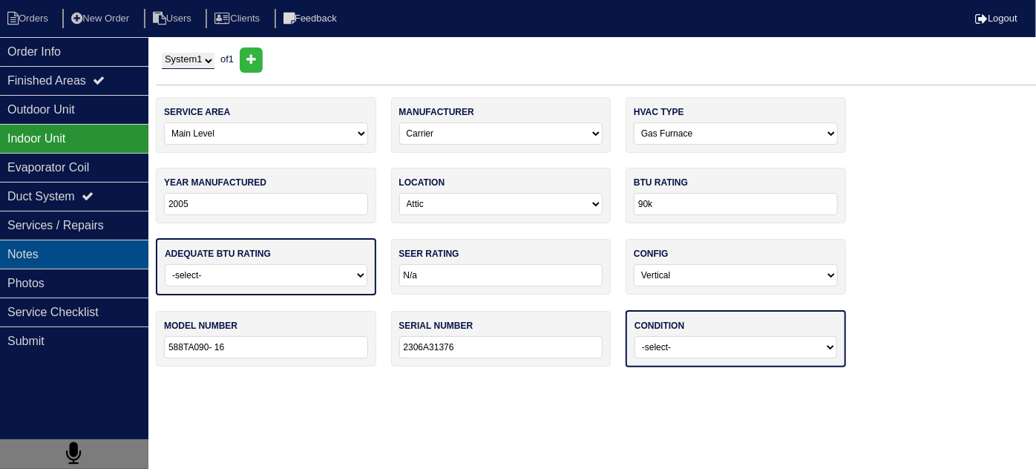
click at [64, 259] on div "Notes" at bounding box center [74, 254] width 148 height 29
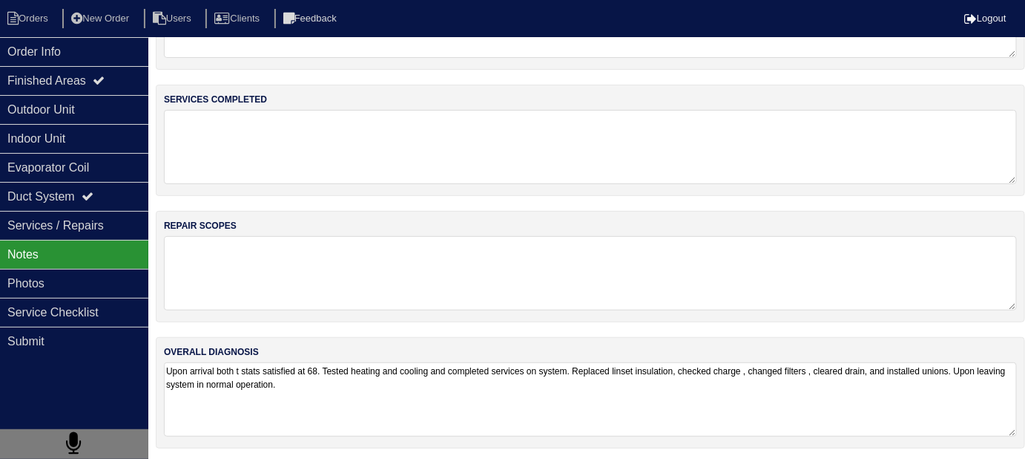
click at [455, 390] on textarea "Upon arrival both t stats satisfied at 68. Tested heating and cooling and compl…" at bounding box center [590, 399] width 853 height 74
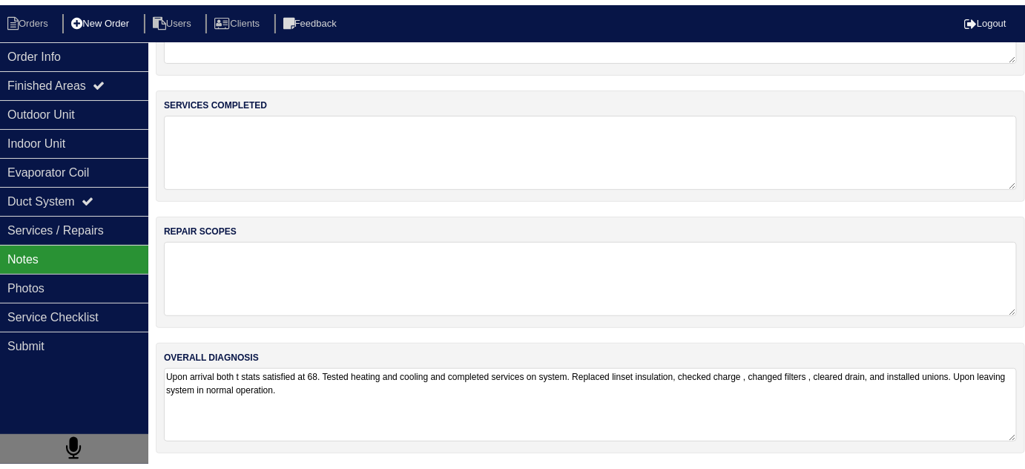
scroll to position [59, 0]
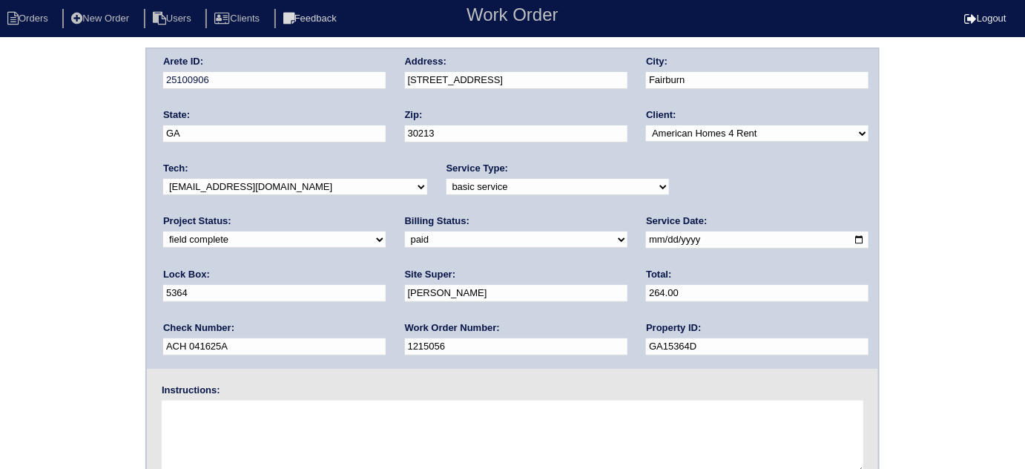
click at [27, 127] on div "Arete ID: 25100906 Address: 4310 Alysheba Dr City: Fairburn State: GA Zip: 3021…" at bounding box center [512, 347] width 1025 height 600
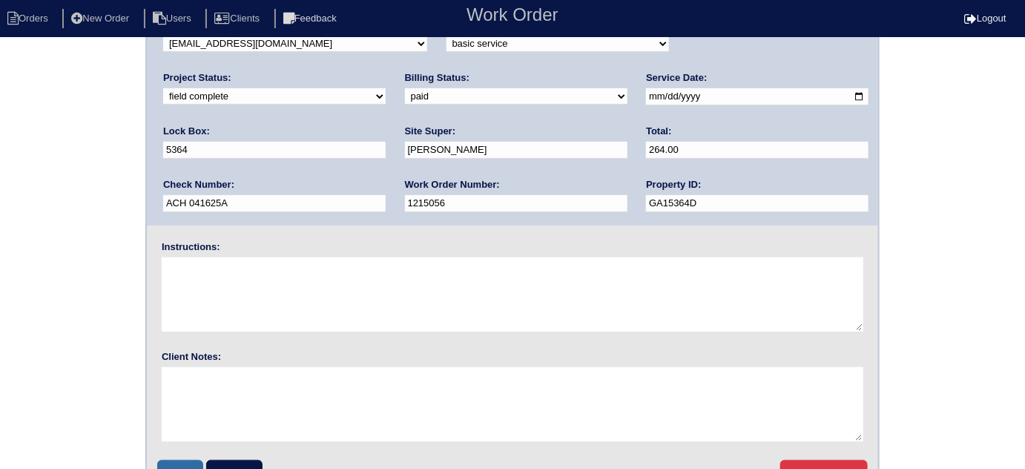
scroll to position [175, 0]
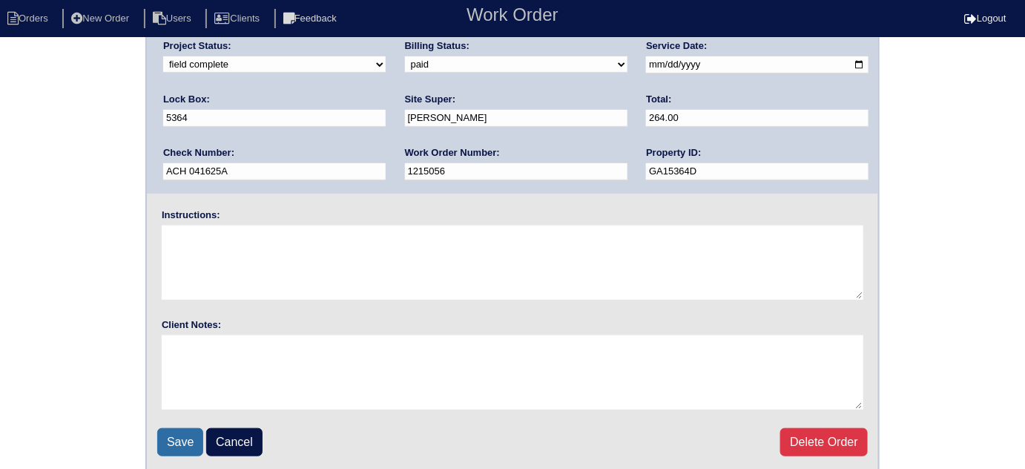
click at [174, 435] on input "Save" at bounding box center [180, 442] width 46 height 28
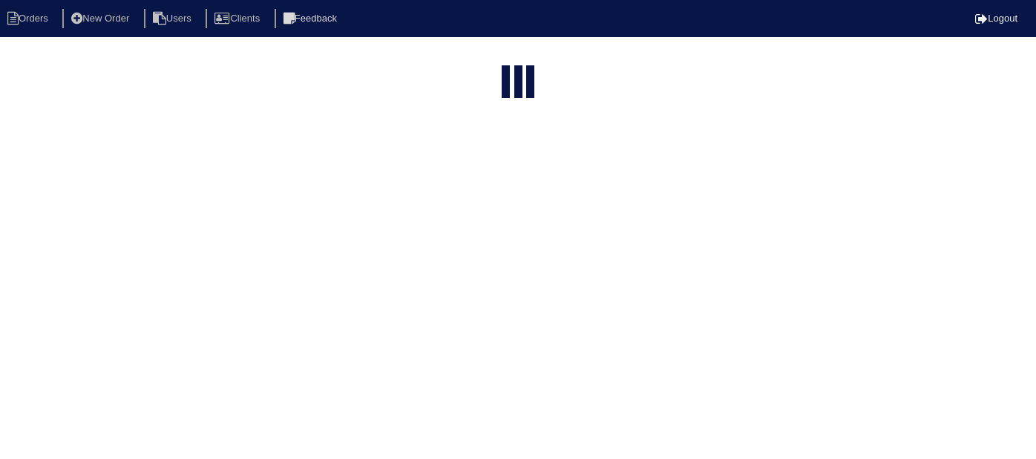
select select "15"
type input "4310"
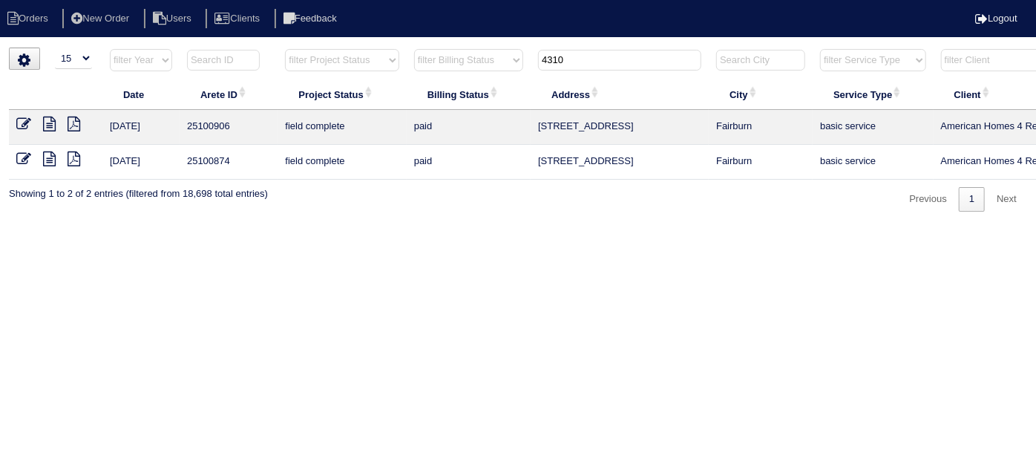
click at [27, 161] on icon at bounding box center [23, 158] width 15 height 15
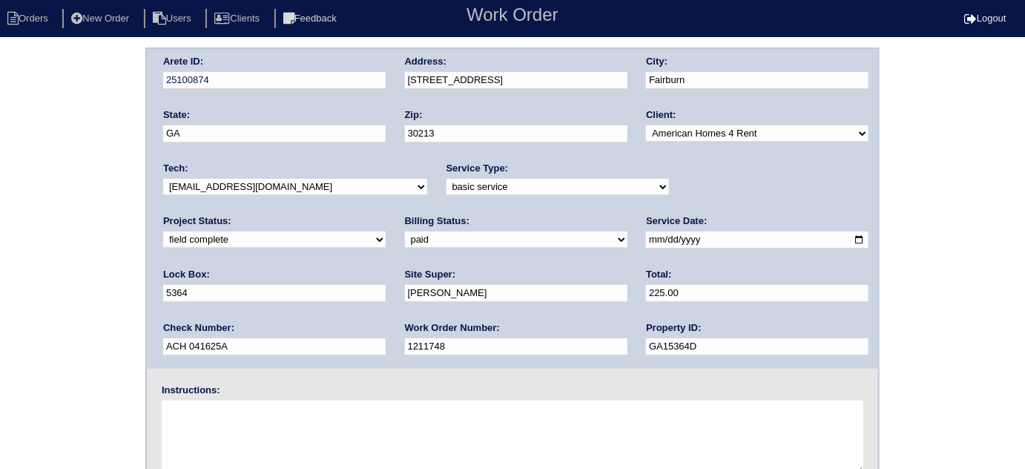
drag, startPoint x: 37, startPoint y: 209, endPoint x: 54, endPoint y: 233, distance: 29.8
click at [37, 209] on div "Arete ID: 25100874 Address: 4310 Alysheba Dr City: Fairburn State: GA Zip: 3021…" at bounding box center [512, 347] width 1025 height 600
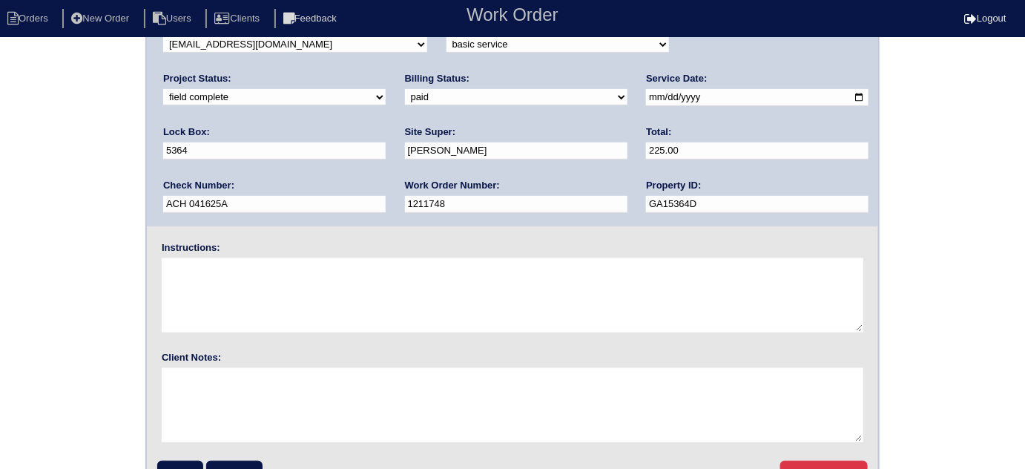
scroll to position [175, 0]
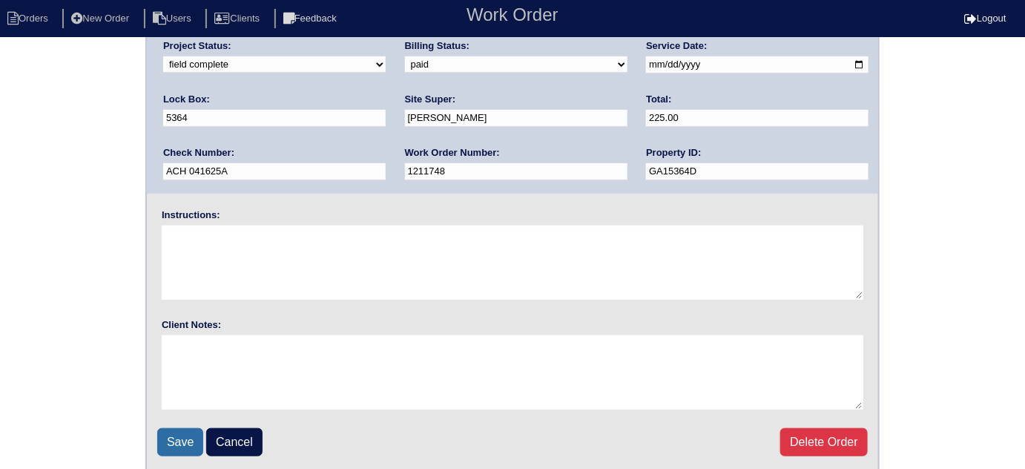
click at [158, 436] on input "Save" at bounding box center [180, 442] width 46 height 28
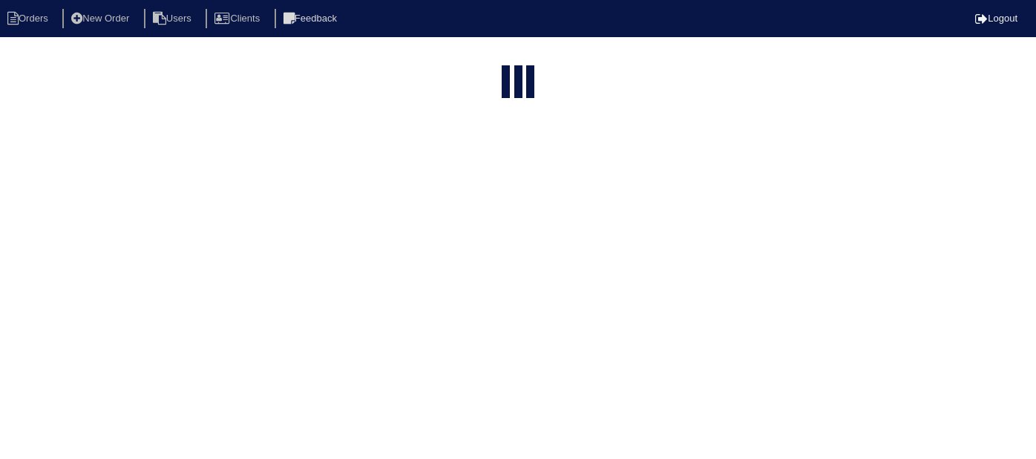
select select "15"
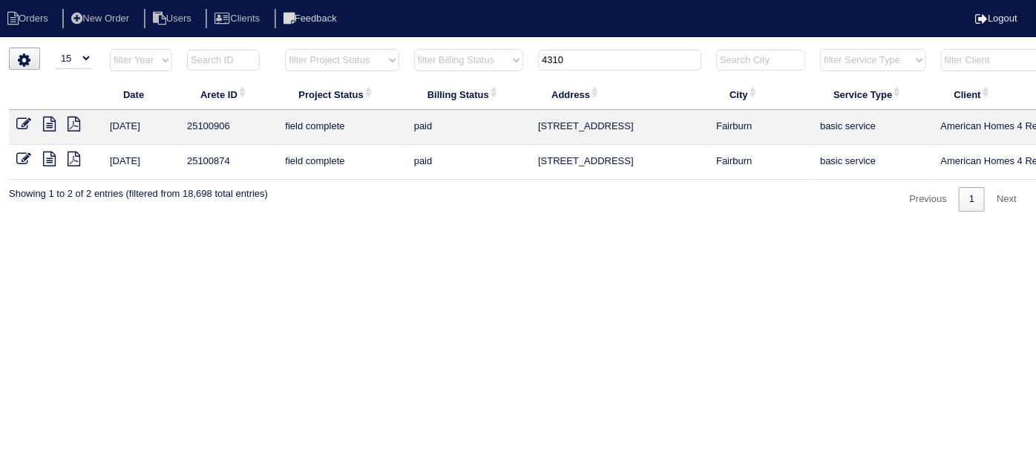
click at [53, 121] on icon at bounding box center [49, 123] width 13 height 15
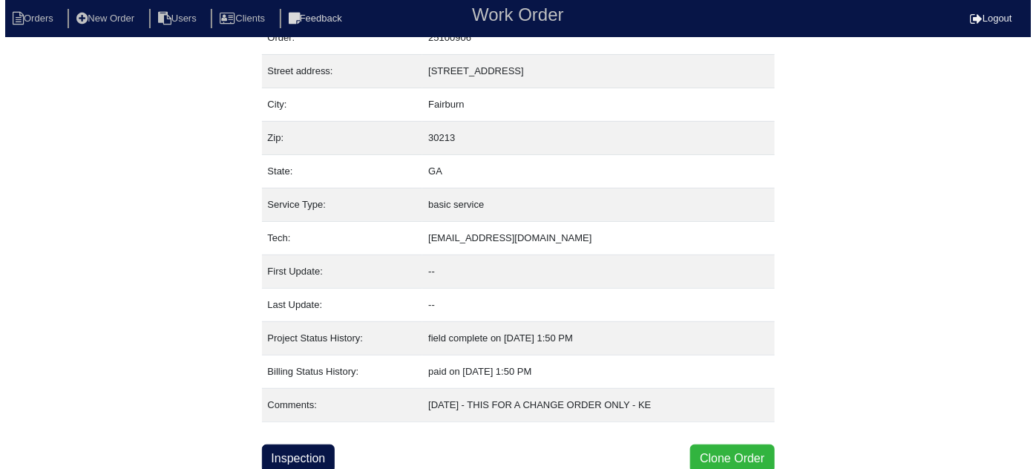
scroll to position [59, 0]
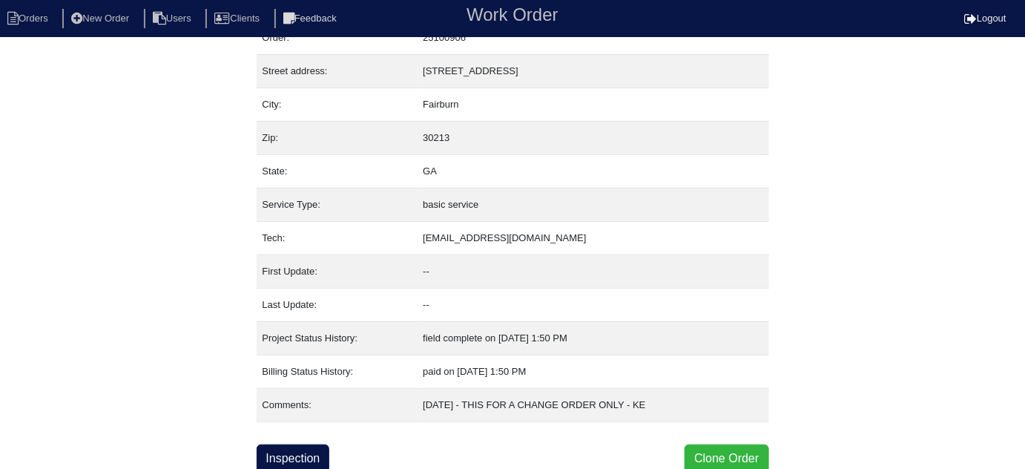
click at [692, 447] on button "Clone Order" at bounding box center [727, 458] width 84 height 28
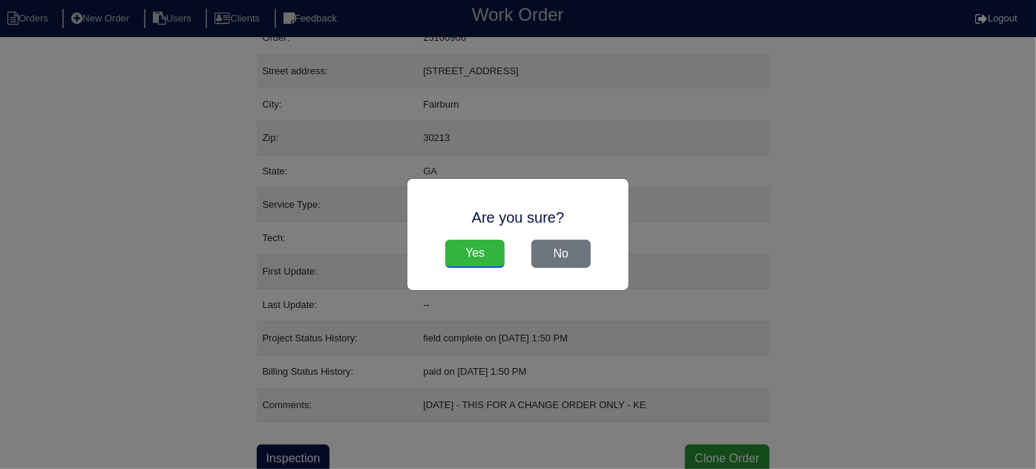
click at [494, 248] on input "Yes" at bounding box center [474, 254] width 59 height 28
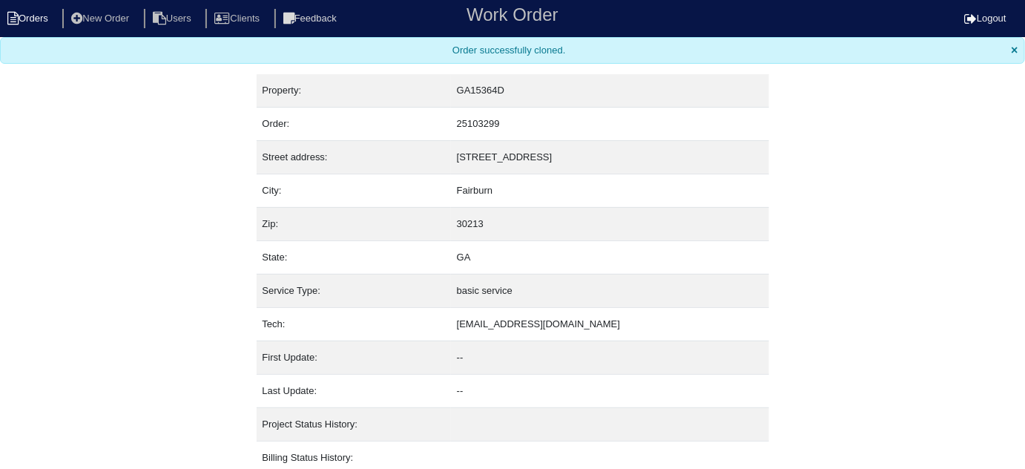
click at [31, 22] on li "Orders" at bounding box center [30, 19] width 60 height 20
select select "15"
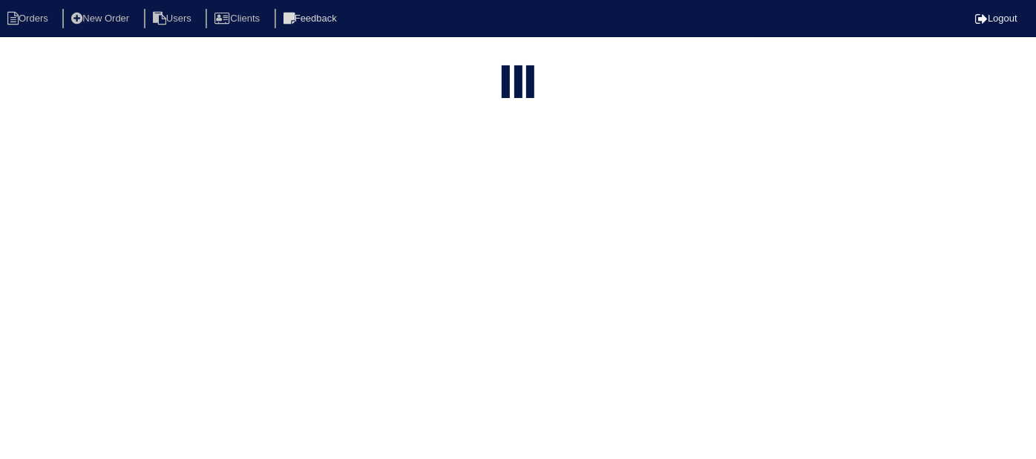
type input "4310"
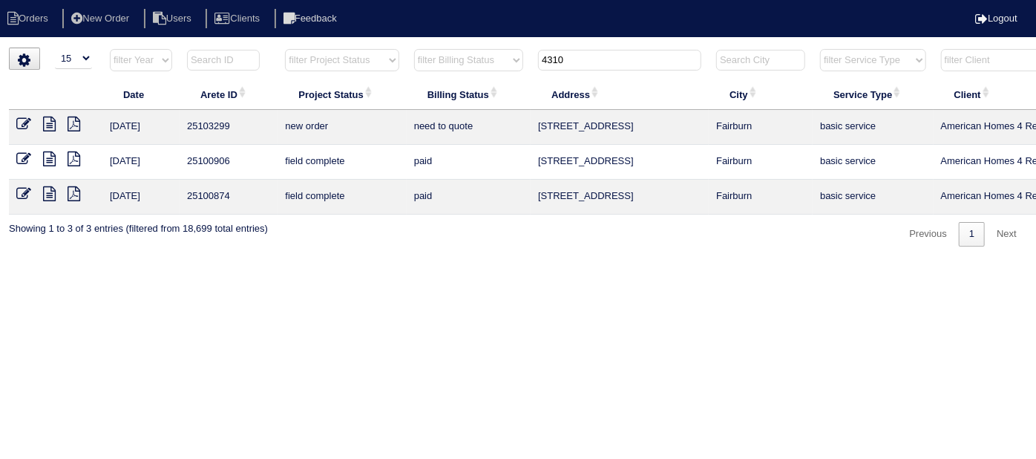
click at [18, 122] on icon at bounding box center [23, 123] width 15 height 15
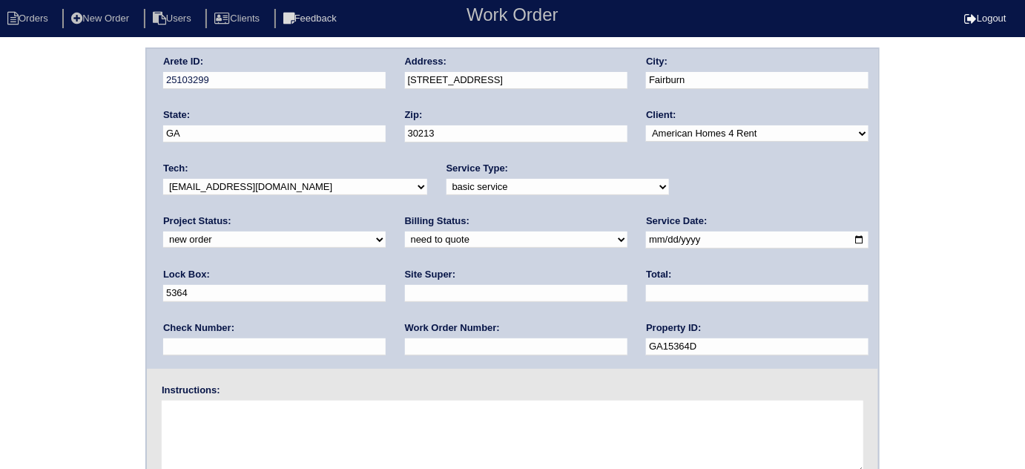
drag, startPoint x: 538, startPoint y: 349, endPoint x: 386, endPoint y: 335, distance: 152.7
click at [386, 335] on div "Arete ID: 25103299 Address: 4310 Alysheba Dr City: Fairburn State: GA Zip: 3021…" at bounding box center [513, 209] width 732 height 320
click at [459, 191] on select "-select- initial service basic service maintenance call replacement scope servi…" at bounding box center [558, 187] width 223 height 16
select select "scope only"
click at [447, 179] on select "-select- initial service basic service maintenance call replacement scope servi…" at bounding box center [558, 187] width 223 height 16
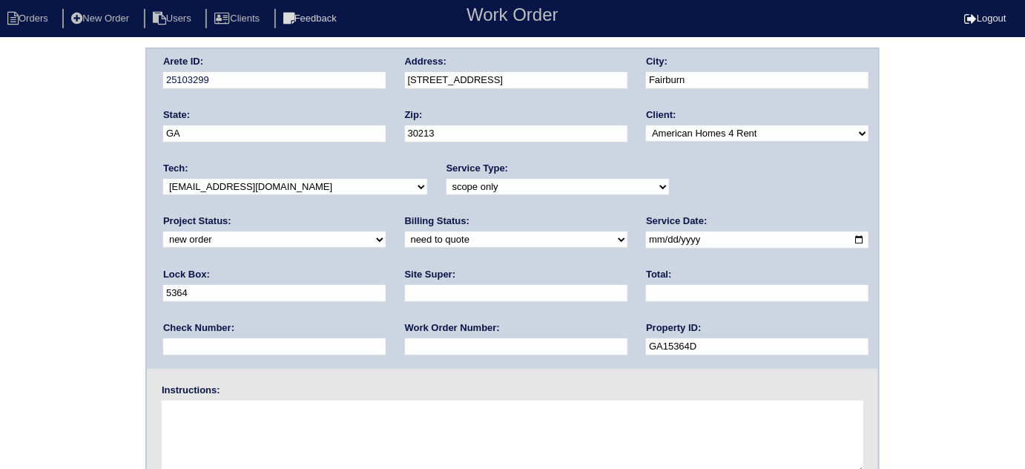
click at [405, 300] on input "text" at bounding box center [516, 293] width 223 height 17
type input "Ryan Franklin"
click at [187, 418] on textarea at bounding box center [513, 438] width 702 height 74
paste textarea "Morning Dan, we had break in at this property with very heavy damage and what l…"
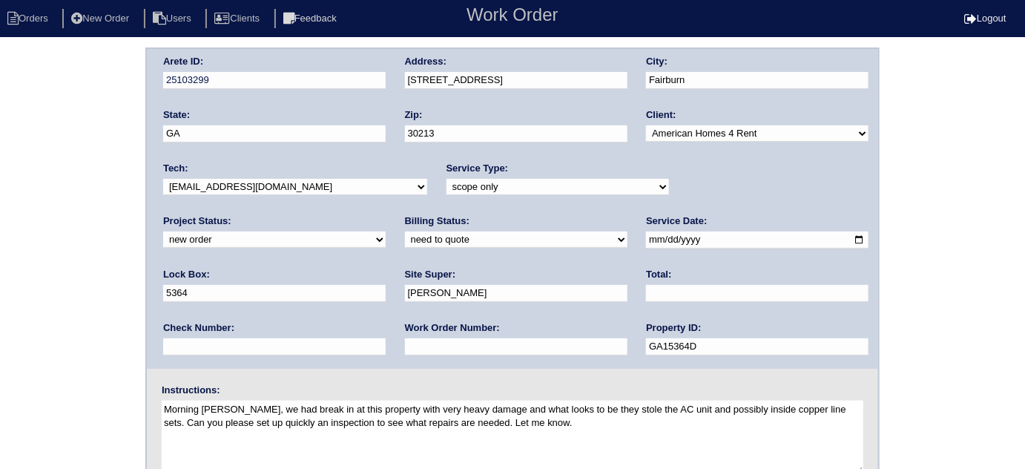
drag, startPoint x: 271, startPoint y: 407, endPoint x: 148, endPoint y: 398, distance: 122.8
click at [148, 398] on div "Instructions: Morning Dan, we had break in at this property with very heavy dam…" at bounding box center [513, 431] width 732 height 95
click at [568, 429] on textarea "break in at this property with very heavy damage and what looks to be they stol…" at bounding box center [513, 438] width 702 height 74
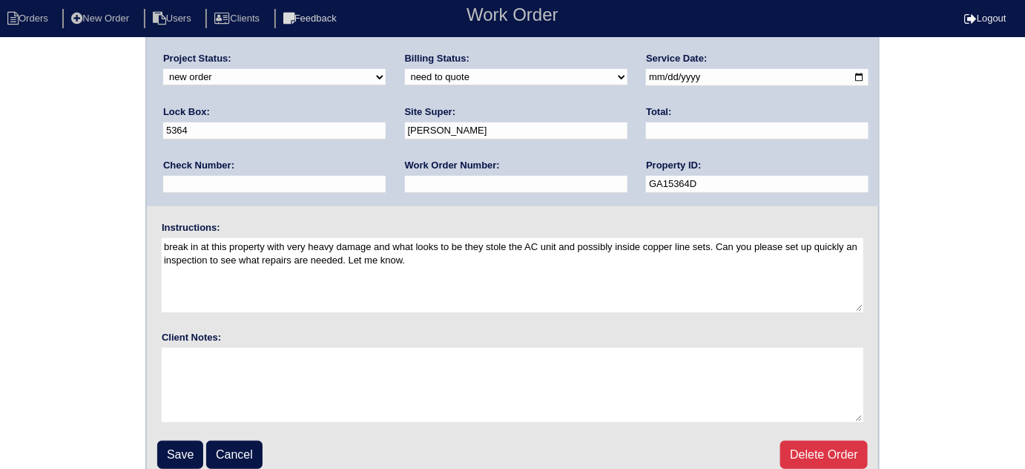
scroll to position [175, 0]
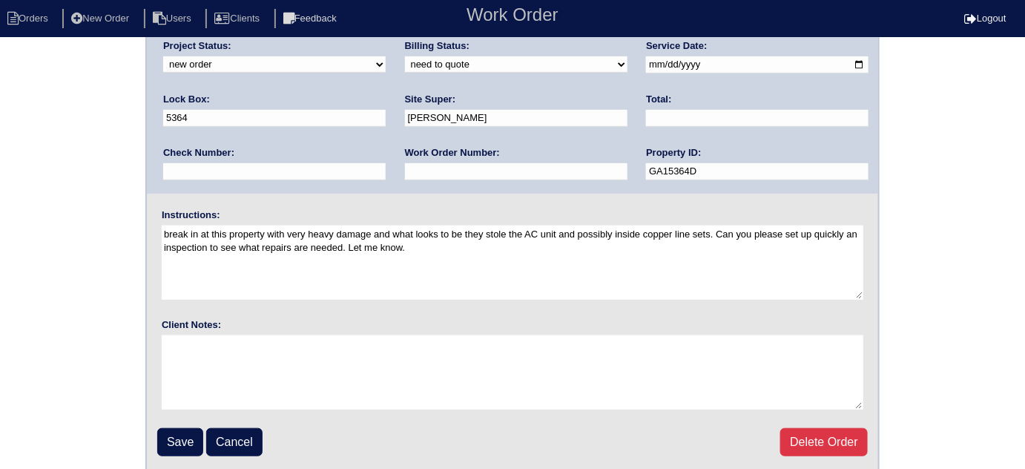
drag, startPoint x: 280, startPoint y: 245, endPoint x: 154, endPoint y: 245, distance: 126.1
click at [154, 245] on div "Instructions: break in at this property with very heavy damage and what looks t…" at bounding box center [513, 256] width 732 height 95
click at [211, 247] on textarea "break in at this property with very heavy damage and what looks to be they stol…" at bounding box center [513, 263] width 702 height 74
click at [453, 247] on textarea "break in at this property with very heavy damage and what looks to be they stol…" at bounding box center [513, 263] width 702 height 74
type textarea "break in at this property with very heavy damage and what looks to be they stol…"
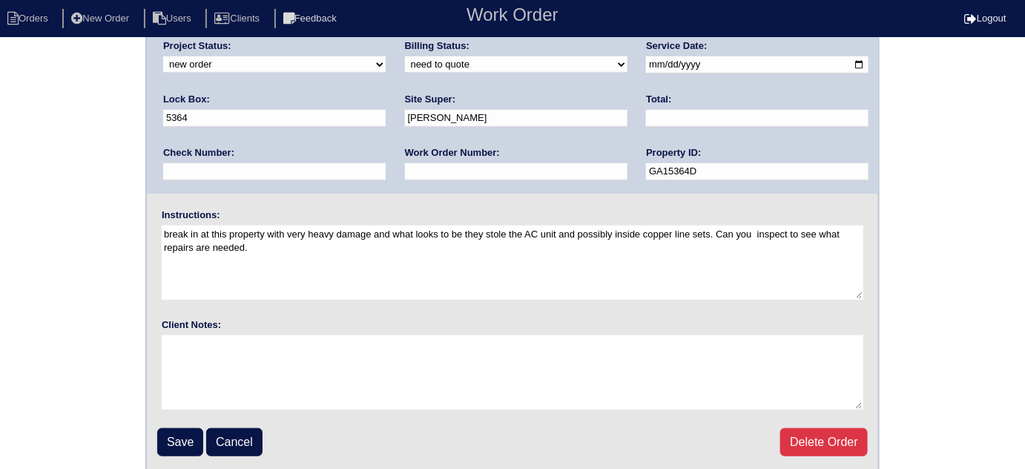
click at [75, 326] on div "Arete ID: 25103299 Address: 4310 Alysheba Dr City: Fairburn State: GA Zip: 3021…" at bounding box center [512, 172] width 1025 height 600
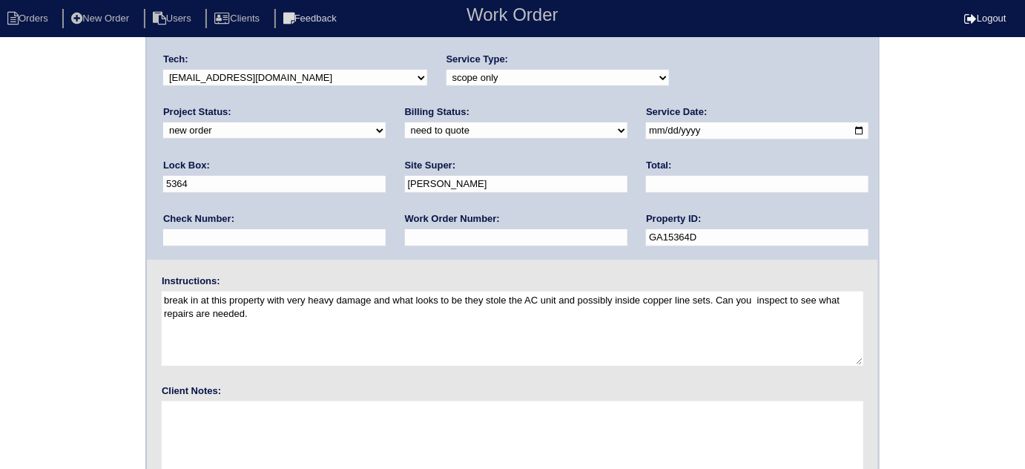
scroll to position [116, 0]
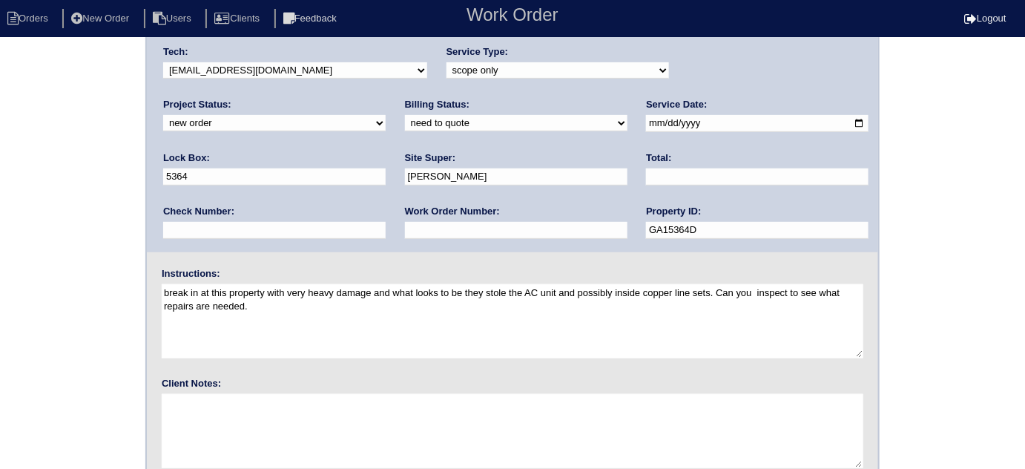
click at [34, 284] on div "Arete ID: 25103299 Address: 4310 Alysheba Dr City: Fairburn State: GA Zip: 3021…" at bounding box center [512, 231] width 1025 height 600
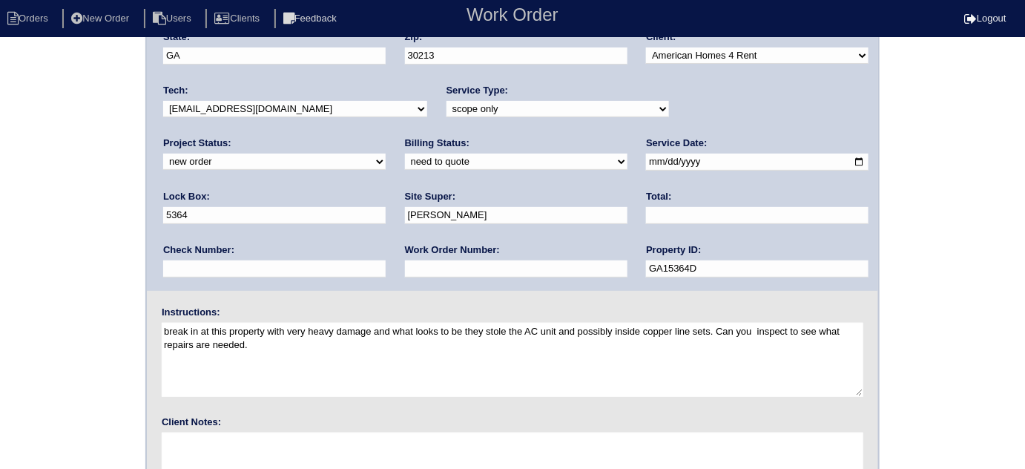
scroll to position [175, 0]
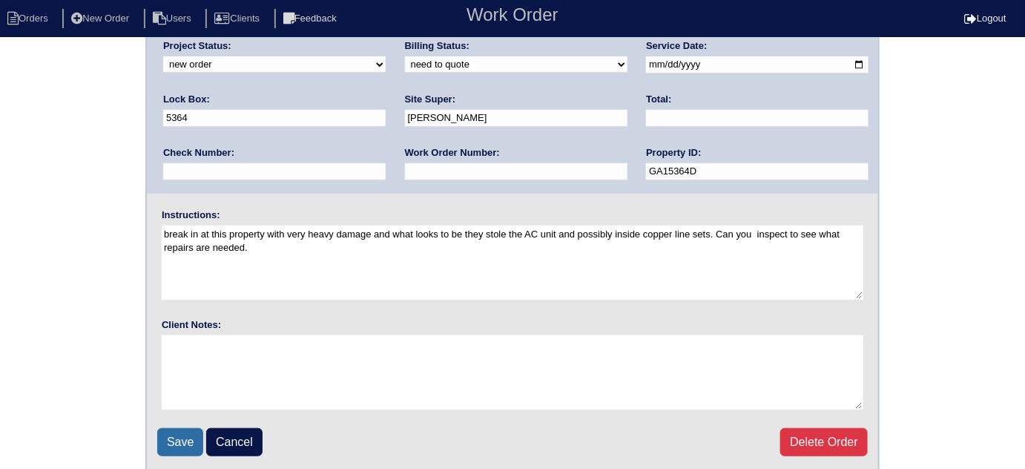
click at [178, 436] on input "Save" at bounding box center [180, 442] width 46 height 28
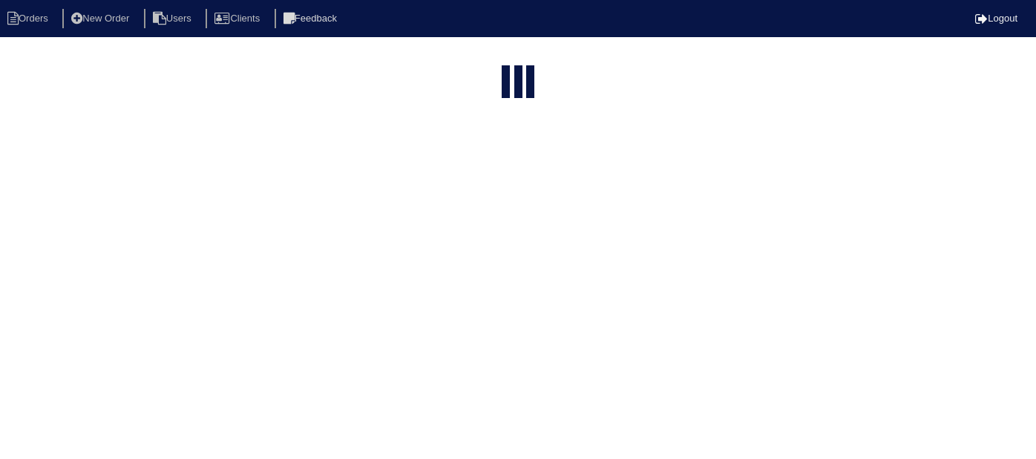
select select "15"
